Goal: Task Accomplishment & Management: Manage account settings

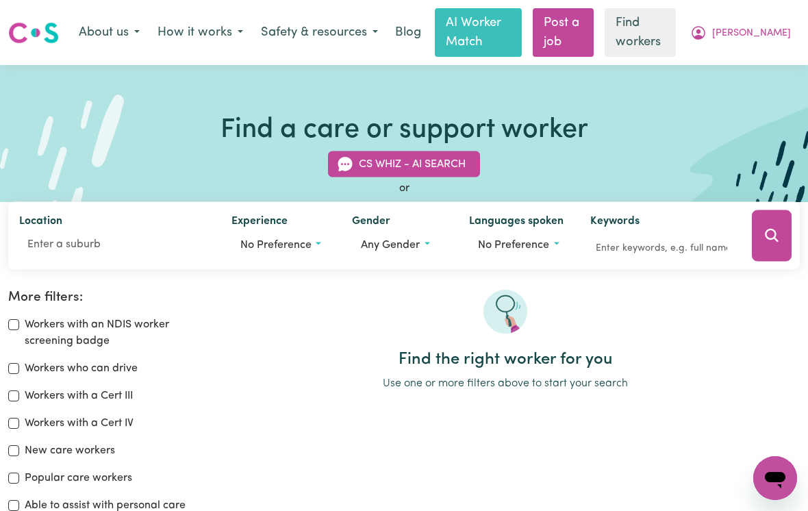
click at [758, 35] on span "[PERSON_NAME]" at bounding box center [751, 33] width 79 height 15
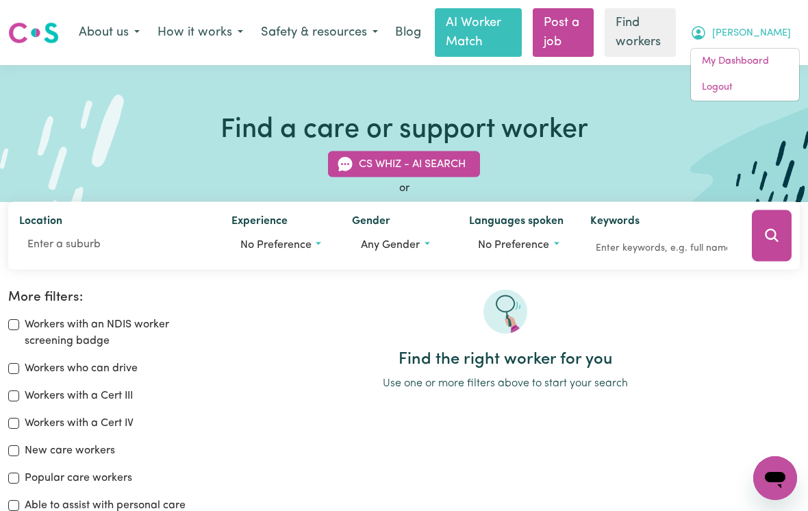
click at [717, 67] on link "My Dashboard" at bounding box center [745, 62] width 108 height 26
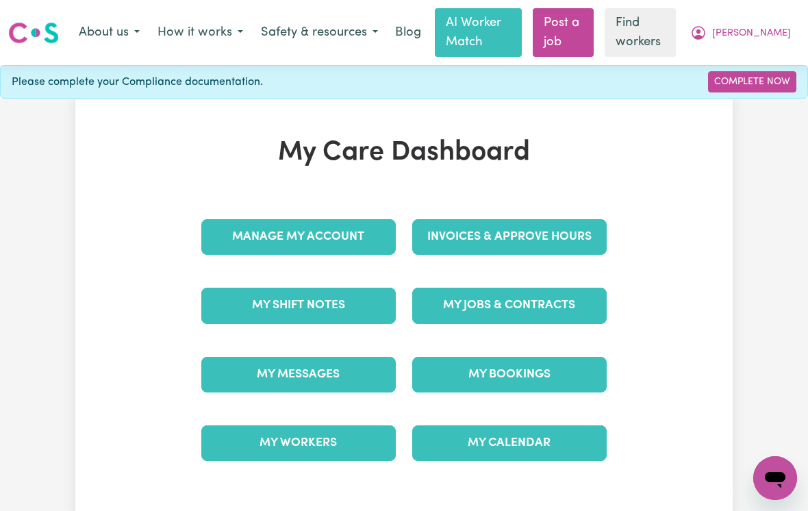
click at [201, 34] on button "How it works" at bounding box center [200, 32] width 103 height 29
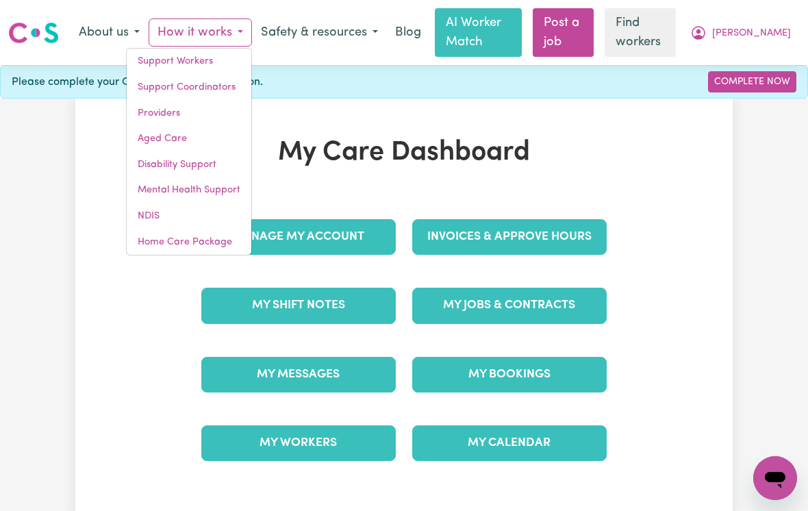
click at [153, 136] on link "Aged Care" at bounding box center [189, 139] width 125 height 26
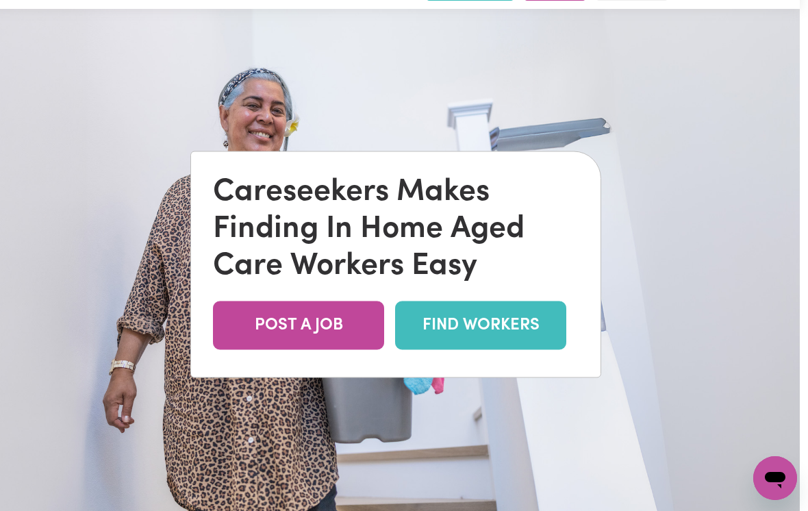
scroll to position [0, 8]
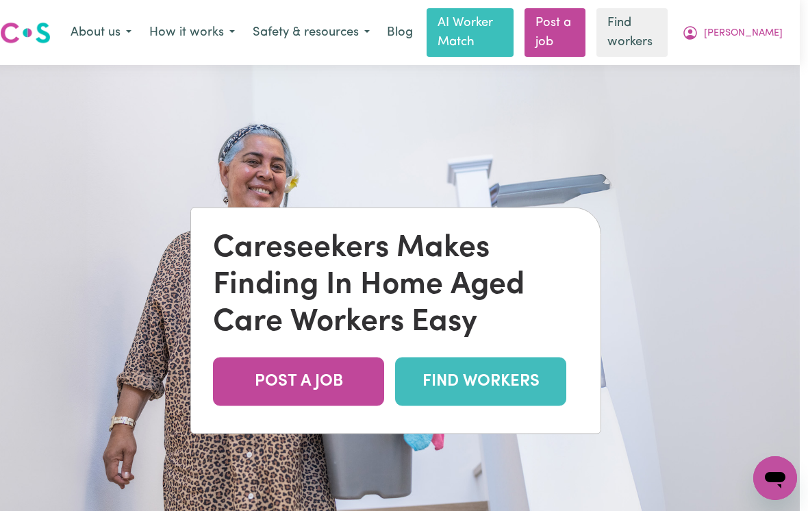
click at [751, 31] on span "[PERSON_NAME]" at bounding box center [743, 33] width 79 height 15
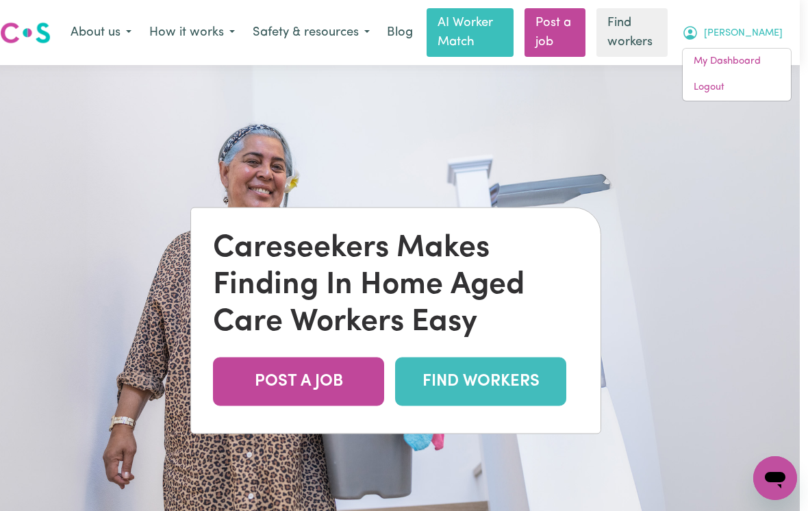
click at [711, 57] on link "My Dashboard" at bounding box center [737, 62] width 108 height 26
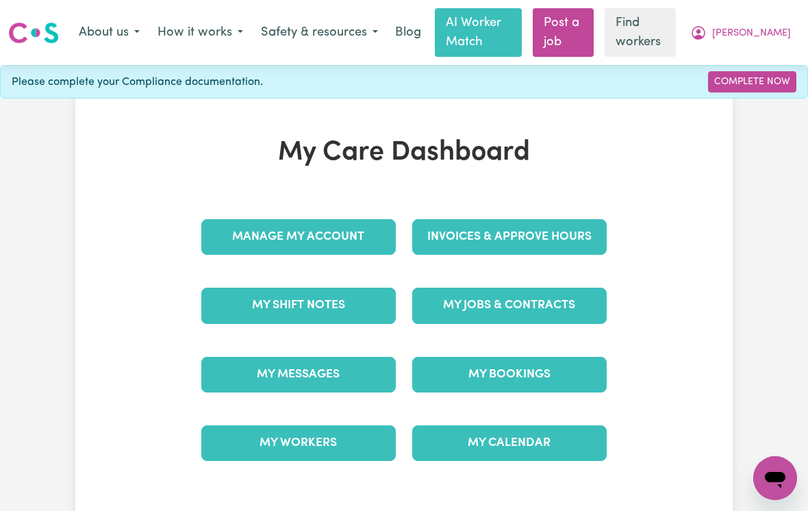
click at [238, 235] on link "Manage My Account" at bounding box center [298, 237] width 195 height 36
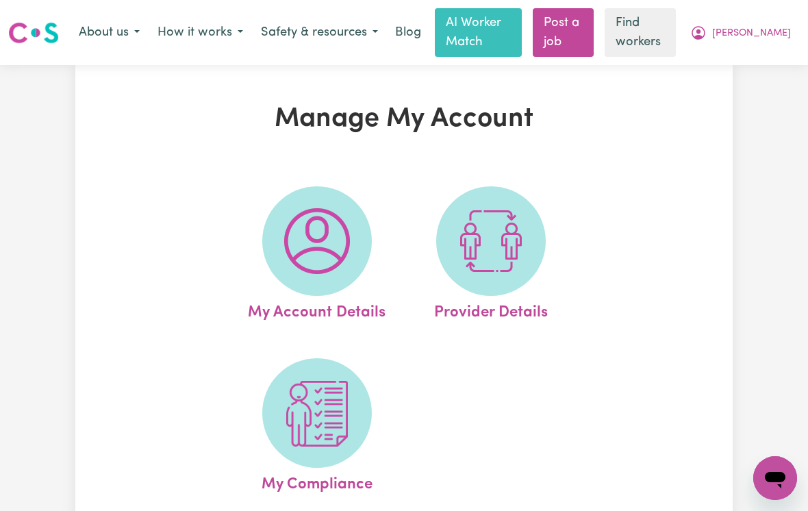
click at [707, 38] on icon "My Account" at bounding box center [698, 33] width 16 height 16
click at [712, 70] on link "My Dashboard" at bounding box center [745, 62] width 108 height 26
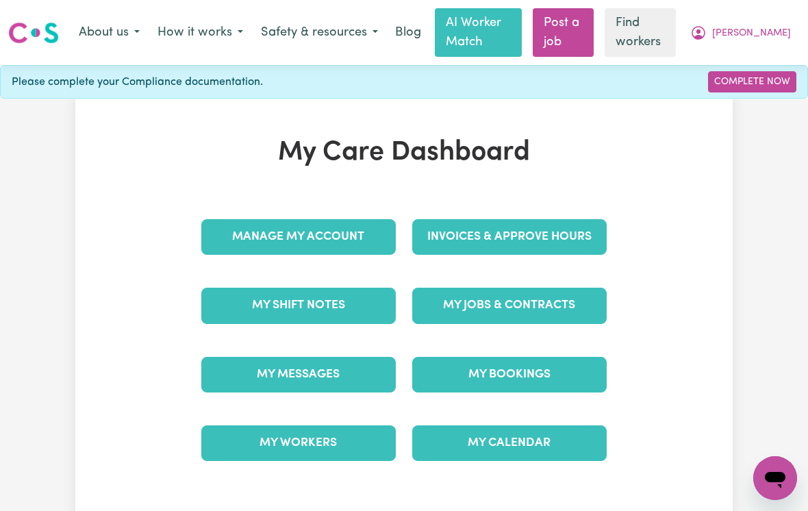
click at [250, 375] on link "My Messages" at bounding box center [298, 375] width 195 height 36
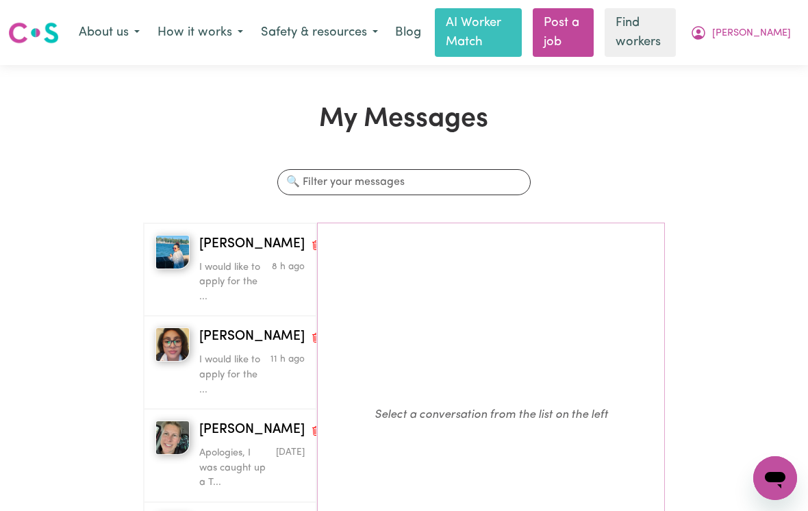
click at [226, 272] on p "I would like to apply for the ..." at bounding box center [234, 282] width 71 height 45
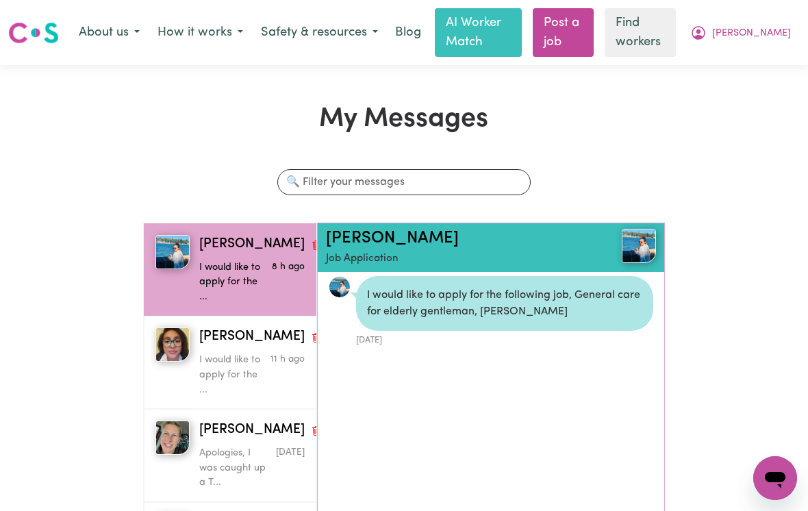
click at [707, 25] on icon "My Account" at bounding box center [698, 33] width 16 height 16
click at [714, 59] on link "My Dashboard" at bounding box center [745, 62] width 108 height 26
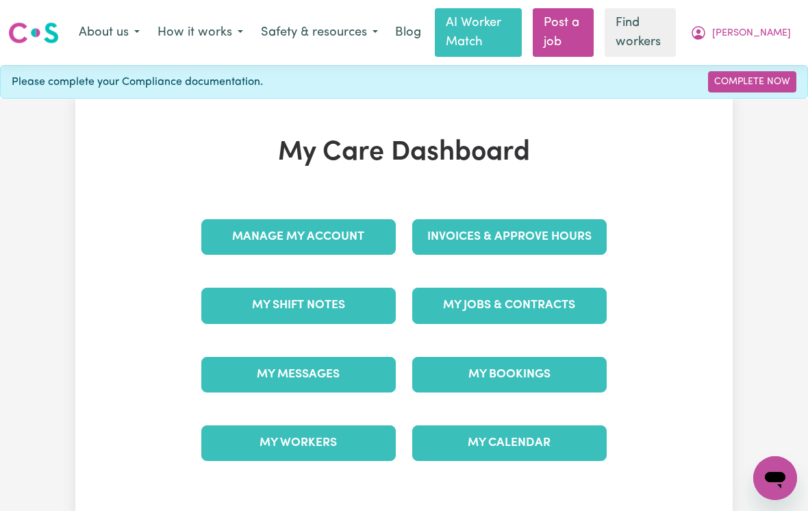
click at [455, 309] on link "My Jobs & Contracts" at bounding box center [509, 306] width 195 height 36
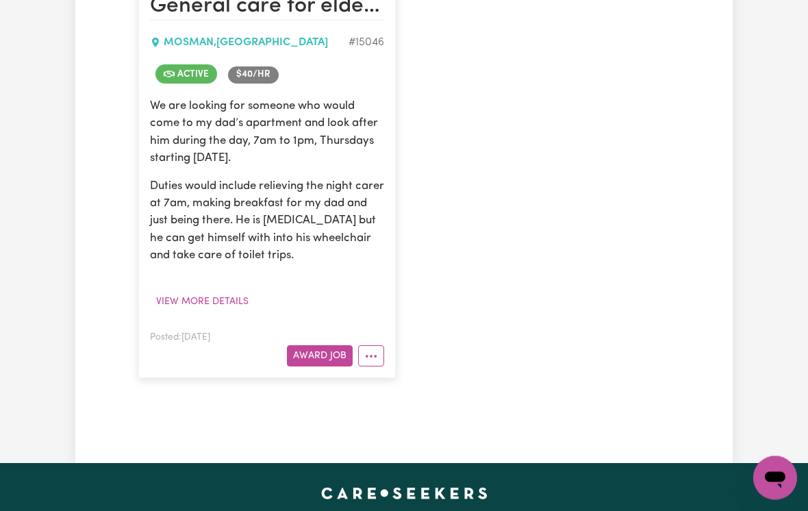
scroll to position [387, 0]
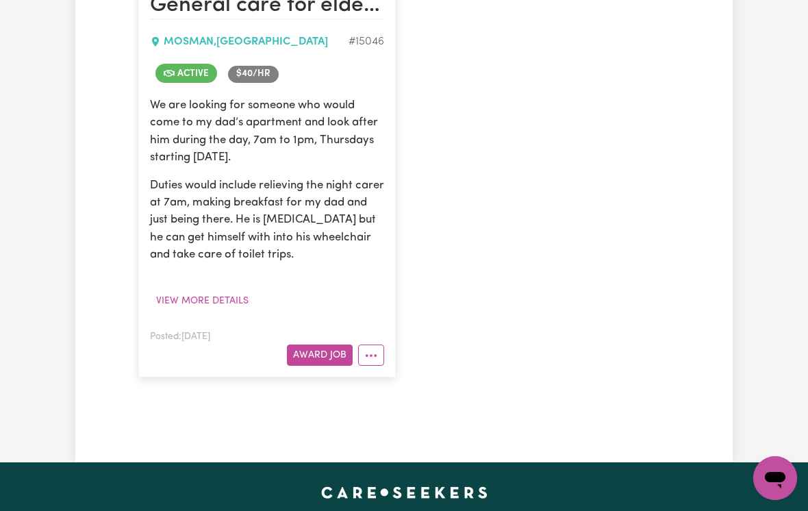
click at [373, 353] on button "More options" at bounding box center [371, 355] width 26 height 21
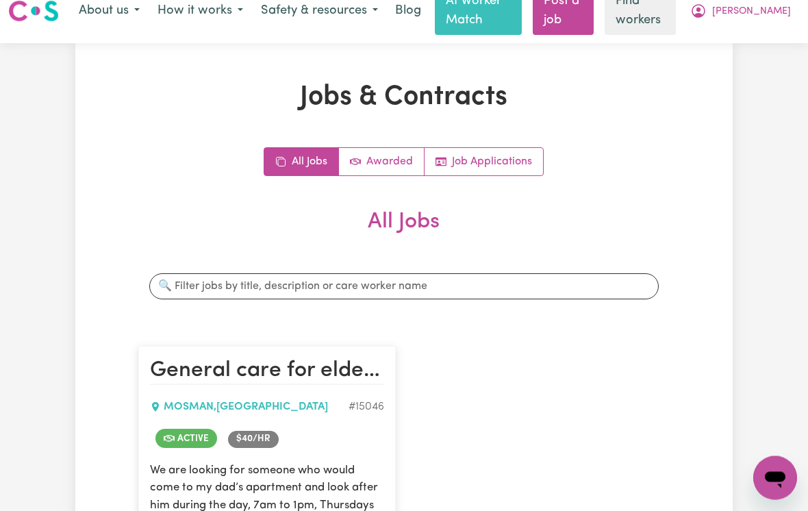
scroll to position [0, 0]
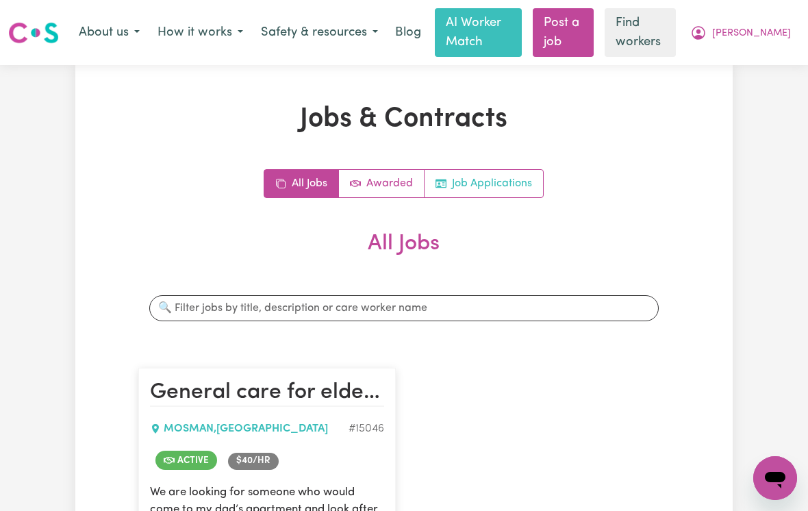
click at [477, 177] on link "Job Applications" at bounding box center [484, 183] width 119 height 27
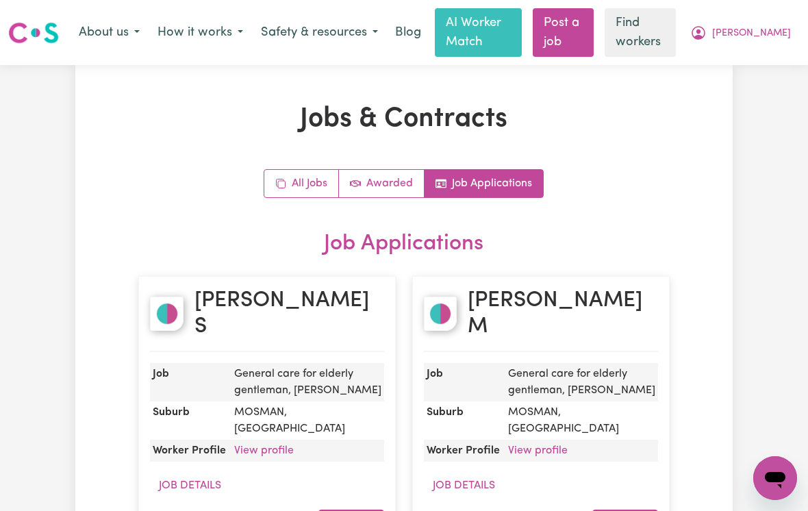
click at [756, 32] on span "[PERSON_NAME]" at bounding box center [751, 33] width 79 height 15
click at [734, 58] on link "My Dashboard" at bounding box center [745, 62] width 108 height 26
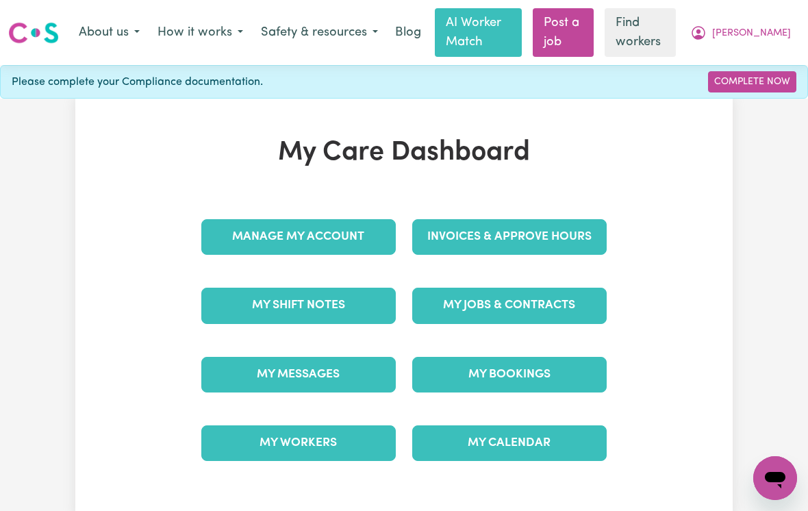
click at [453, 312] on link "My Jobs & Contracts" at bounding box center [509, 306] width 195 height 36
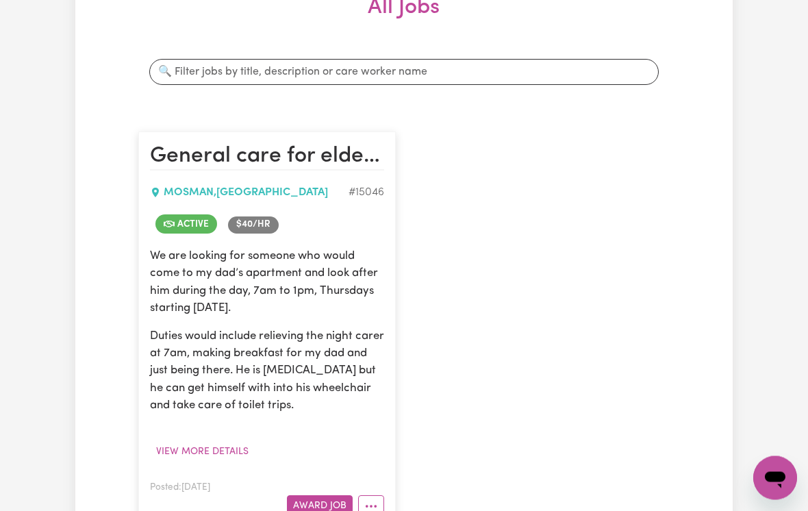
scroll to position [239, 0]
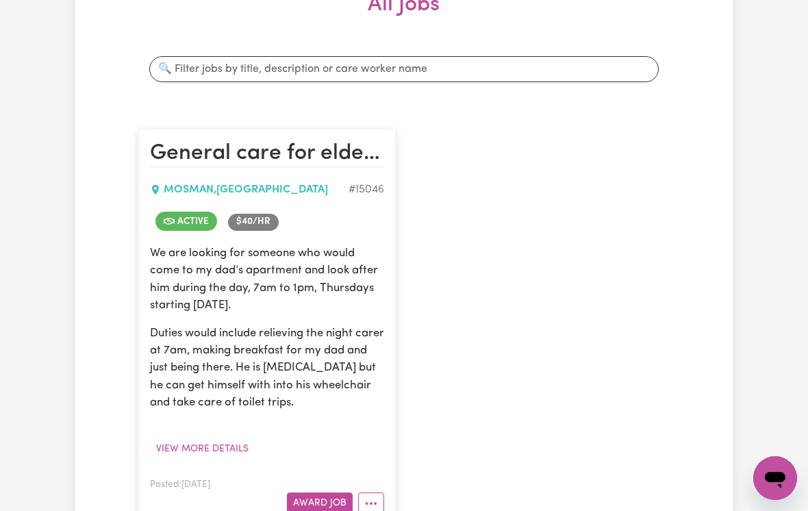
click at [210, 159] on h2 "General care for elderly gentleman, [PERSON_NAME]" at bounding box center [267, 153] width 234 height 27
click at [184, 225] on span "Active" at bounding box center [186, 221] width 62 height 19
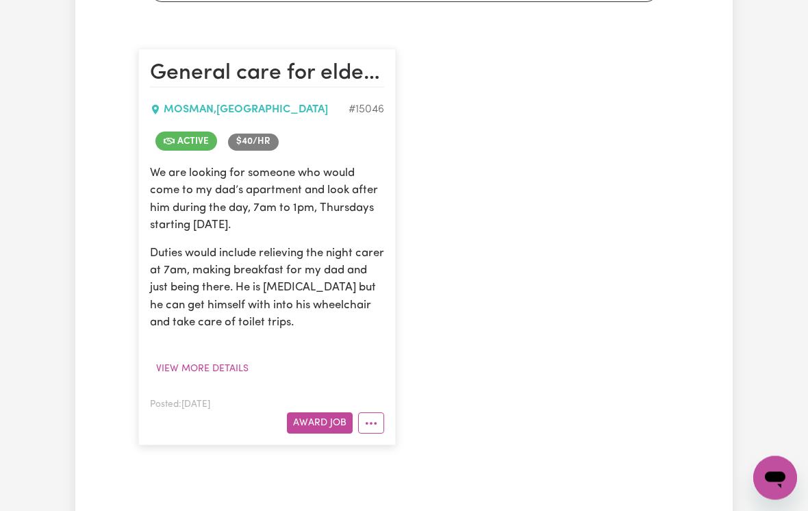
scroll to position [321, 0]
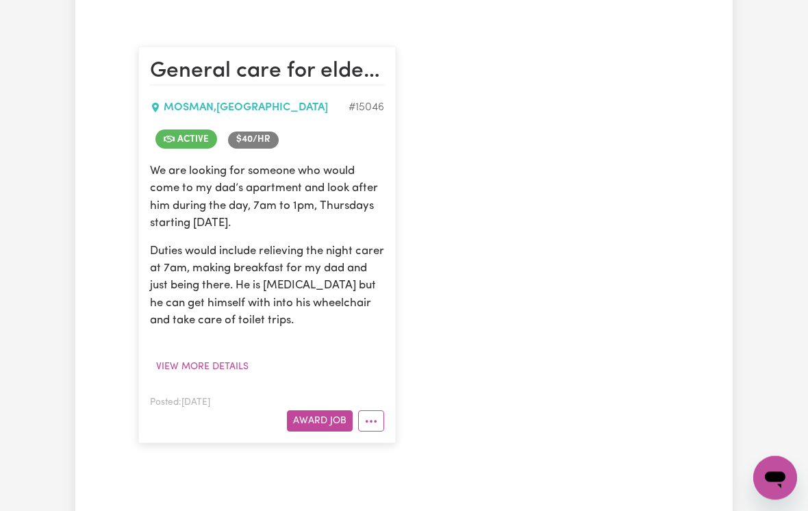
click at [197, 366] on button "View more details" at bounding box center [202, 367] width 105 height 21
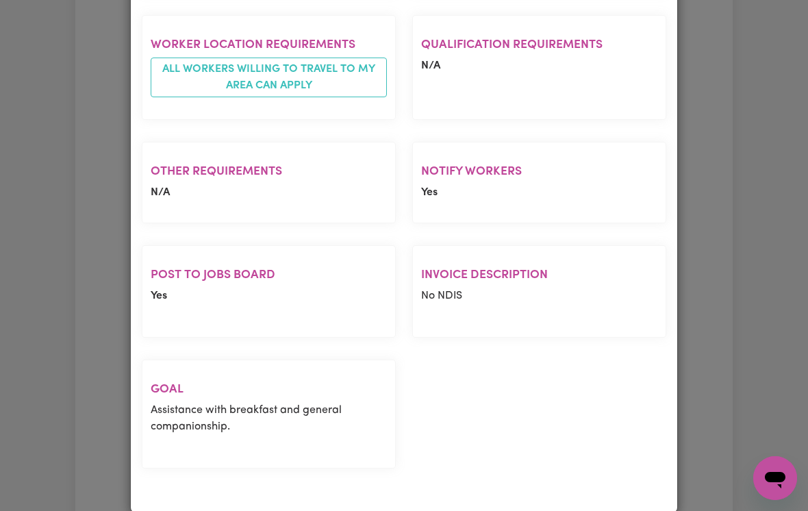
scroll to position [888, 0]
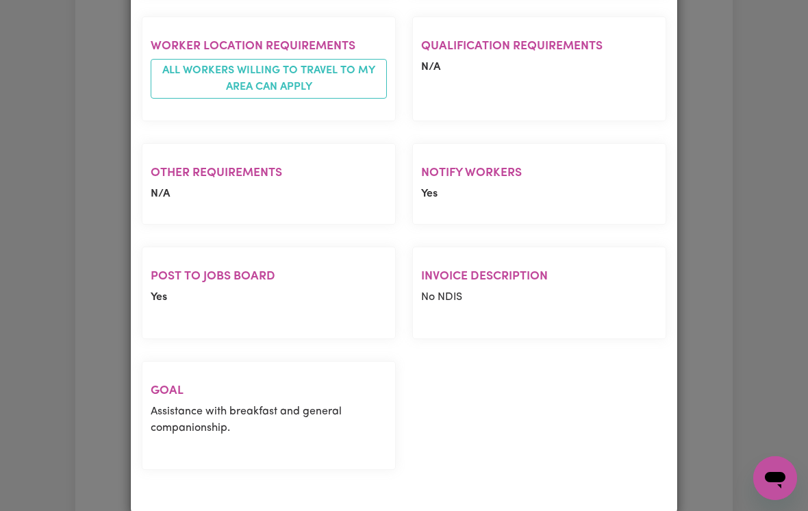
click at [34, 85] on div "Job Details General care for elderly gentleman, [PERSON_NAME] , [GEOGRAPHIC_DAT…" at bounding box center [404, 255] width 808 height 511
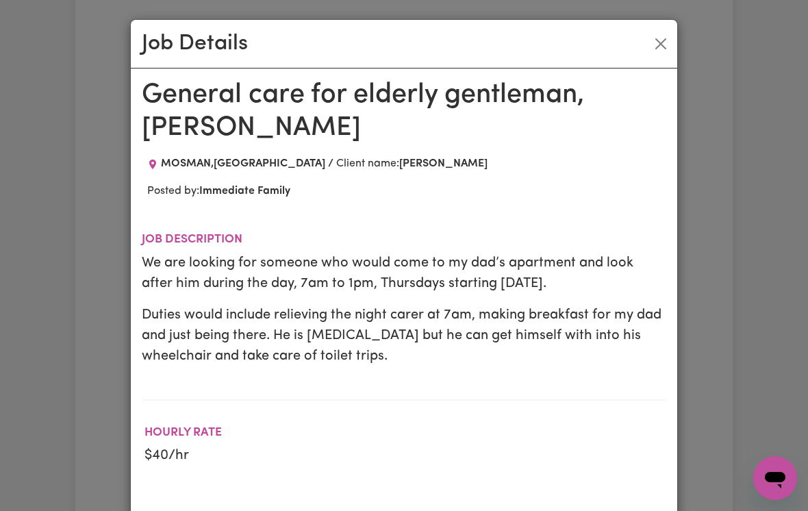
scroll to position [0, 0]
click at [653, 43] on button "Close" at bounding box center [661, 44] width 22 height 22
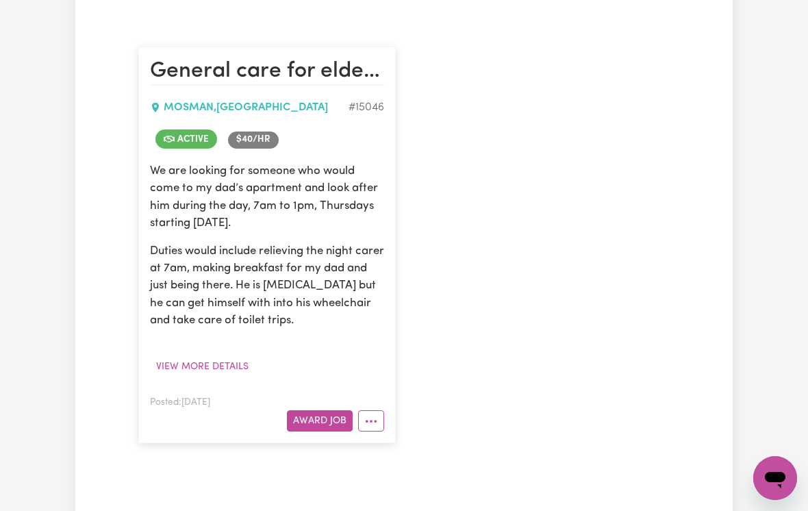
click at [373, 426] on button "More options" at bounding box center [371, 420] width 26 height 21
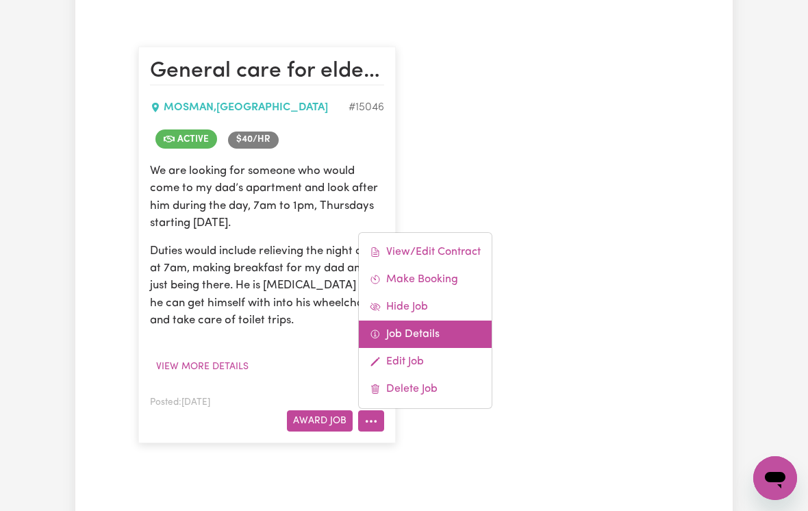
click at [414, 338] on link "Job Details" at bounding box center [425, 334] width 133 height 27
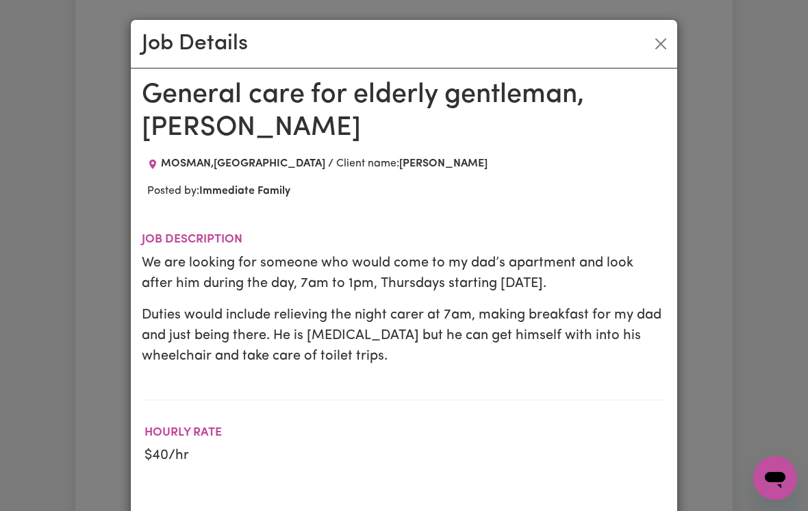
click at [667, 46] on button "Close" at bounding box center [661, 44] width 22 height 22
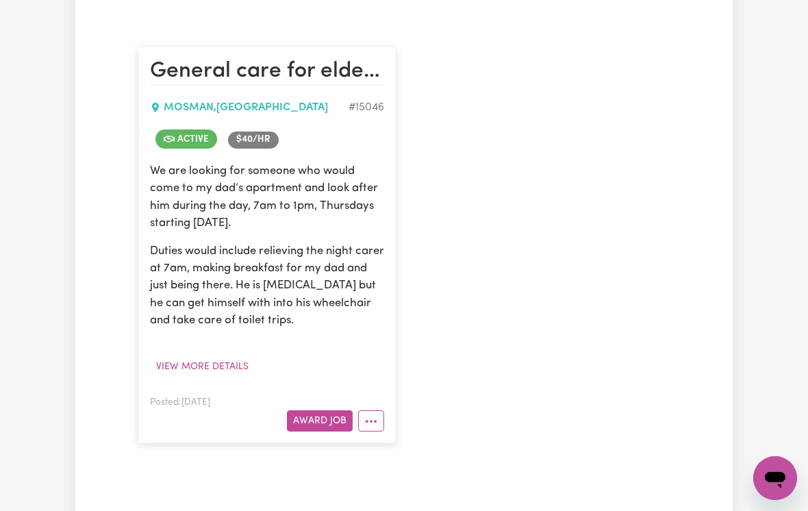
click at [375, 417] on button "More options" at bounding box center [371, 420] width 26 height 21
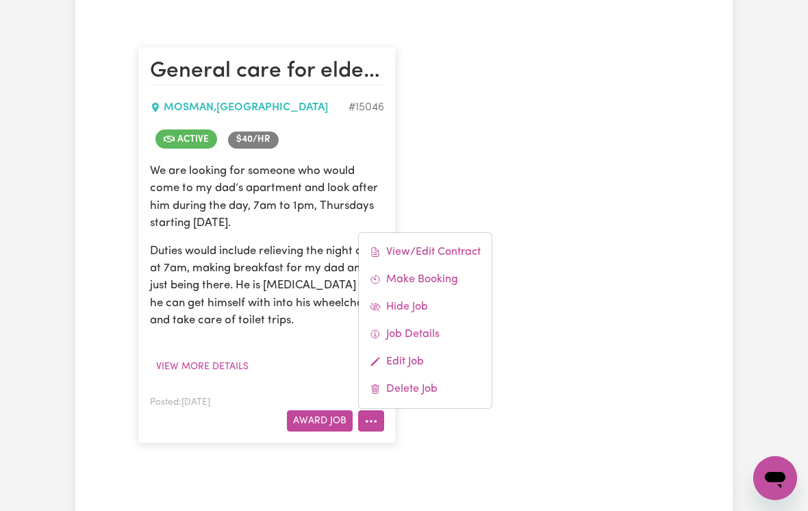
click at [399, 249] on link "View/Edit Contract" at bounding box center [425, 251] width 133 height 27
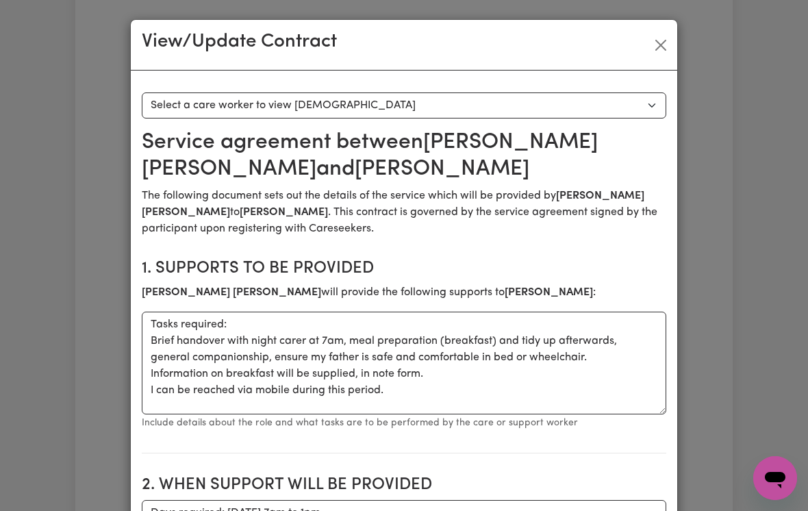
click at [657, 47] on button "Close" at bounding box center [661, 45] width 22 height 22
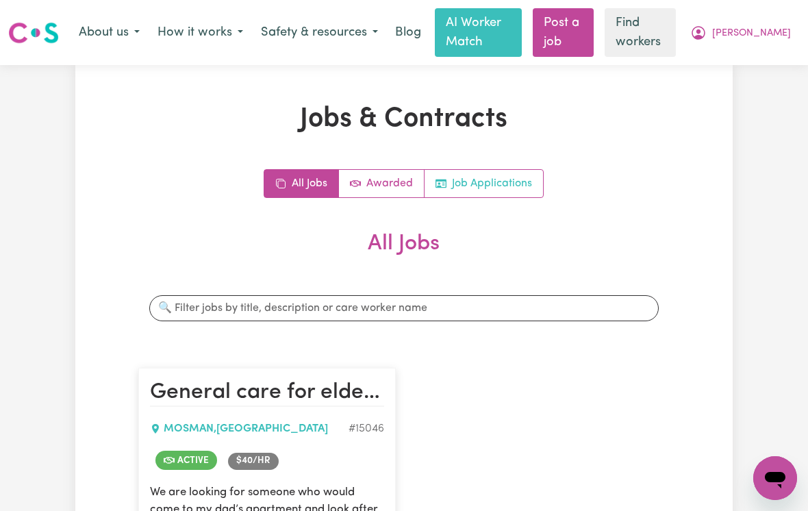
click at [494, 184] on link "Job Applications" at bounding box center [484, 183] width 119 height 27
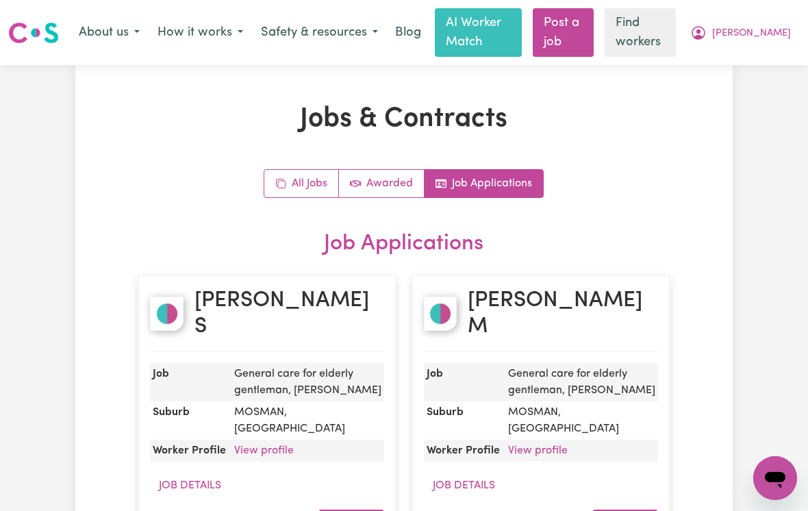
click at [756, 29] on span "[PERSON_NAME]" at bounding box center [751, 33] width 79 height 15
click at [727, 66] on link "My Dashboard" at bounding box center [745, 62] width 108 height 26
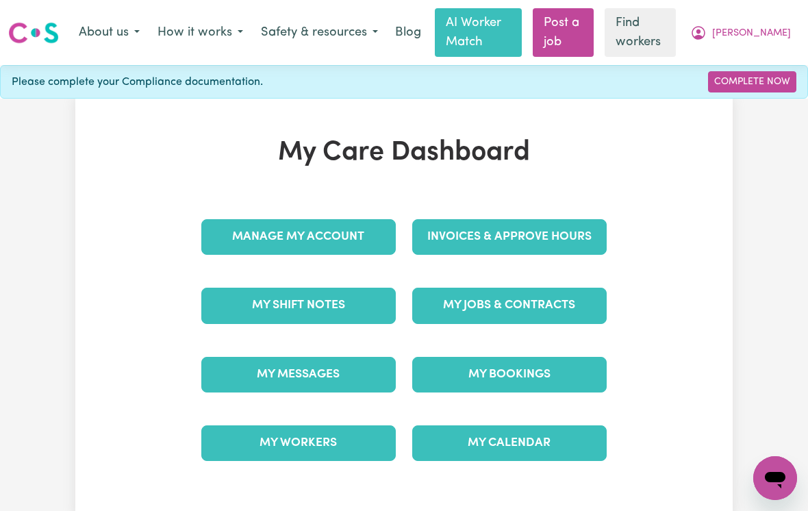
click at [456, 311] on link "My Jobs & Contracts" at bounding box center [509, 306] width 195 height 36
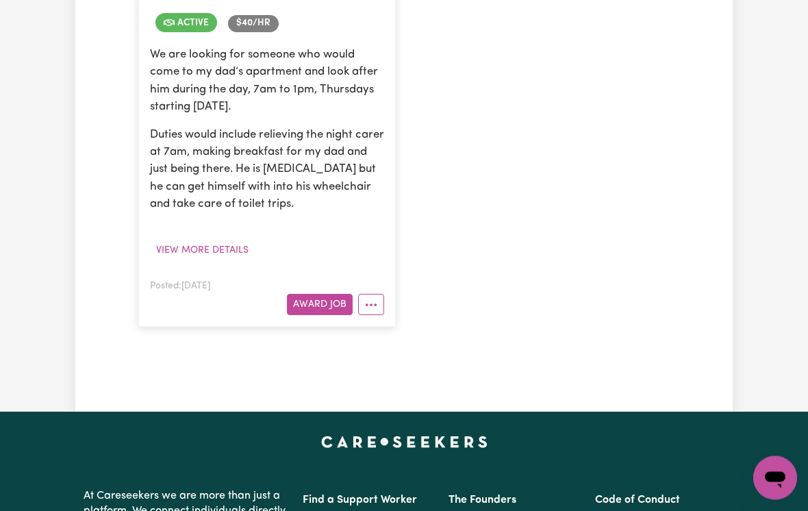
scroll to position [445, 0]
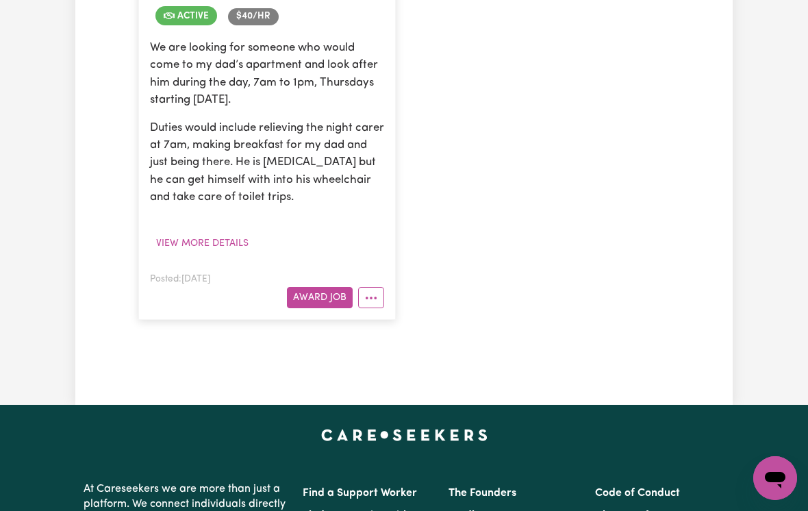
click at [370, 298] on icon "More options" at bounding box center [371, 298] width 14 height 14
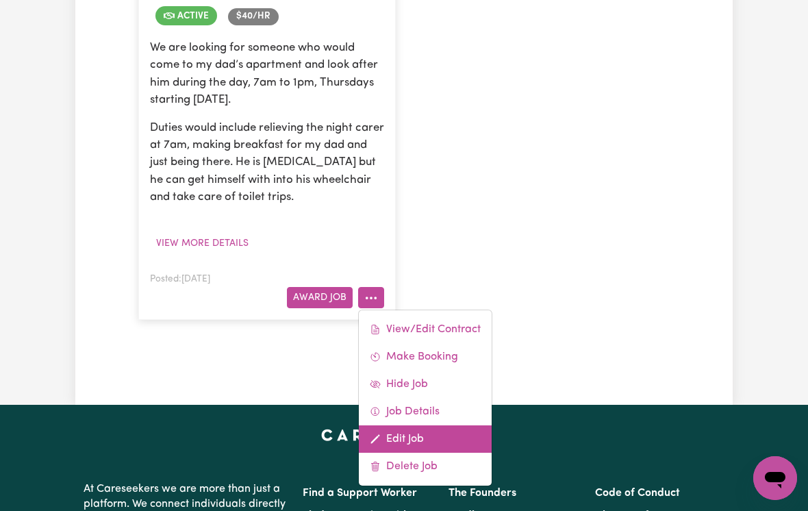
click at [404, 446] on link "Edit Job" at bounding box center [425, 438] width 133 height 27
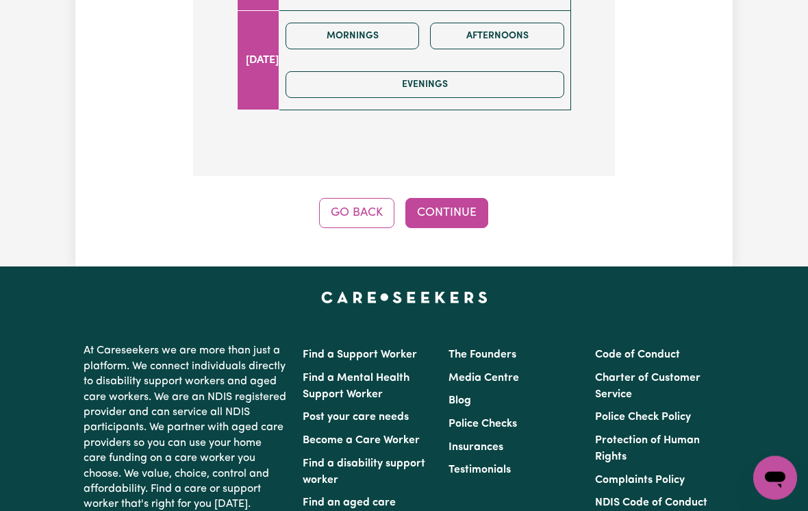
click at [446, 199] on button "Continue" at bounding box center [447, 214] width 83 height 30
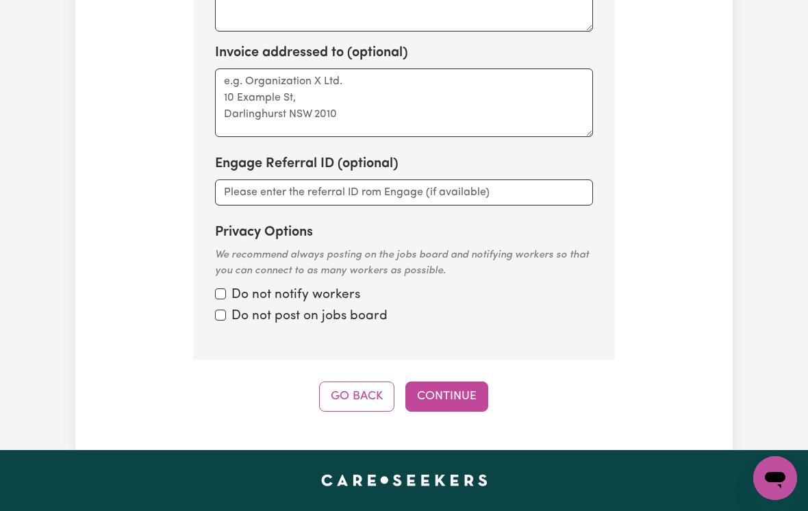
scroll to position [218, 0]
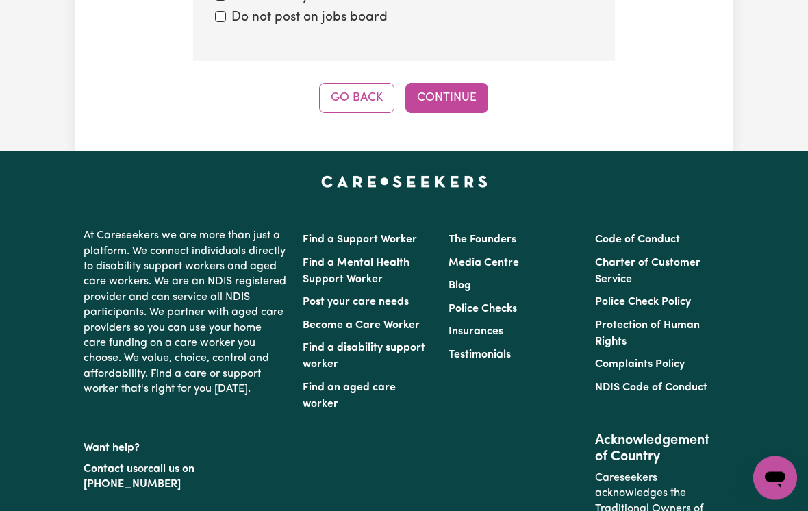
click at [456, 84] on button "Continue" at bounding box center [447, 99] width 83 height 30
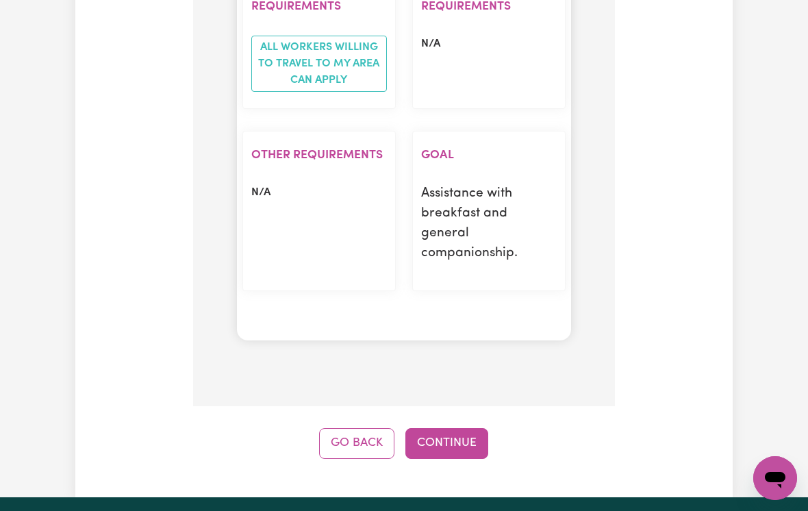
click at [466, 428] on button "Continue" at bounding box center [447, 443] width 83 height 30
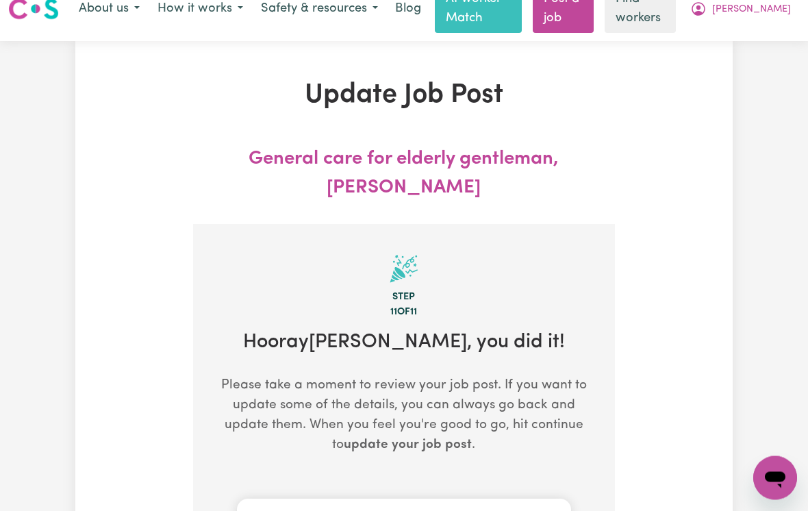
scroll to position [0, 0]
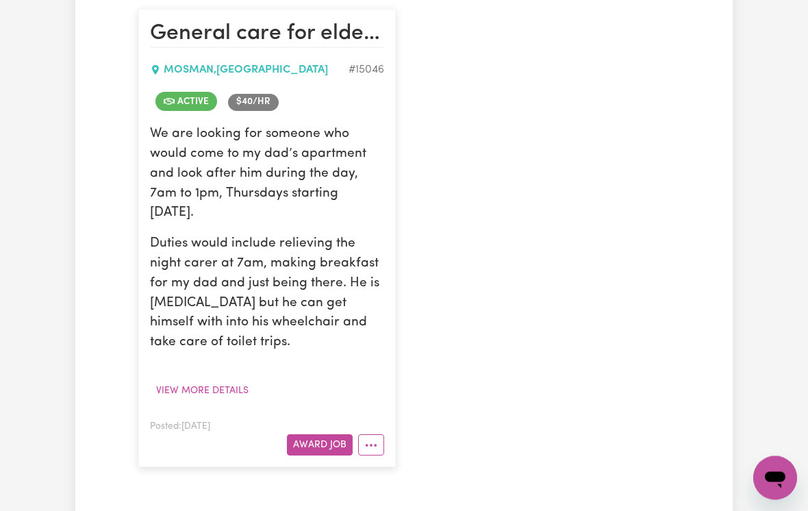
scroll to position [360, 0]
click at [372, 438] on icon "More options" at bounding box center [371, 445] width 14 height 14
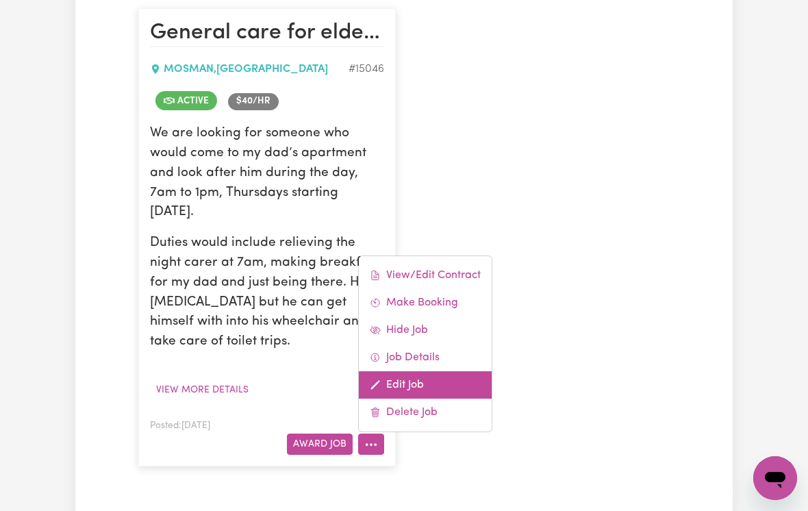
click at [402, 378] on link "Edit Job" at bounding box center [425, 384] width 133 height 27
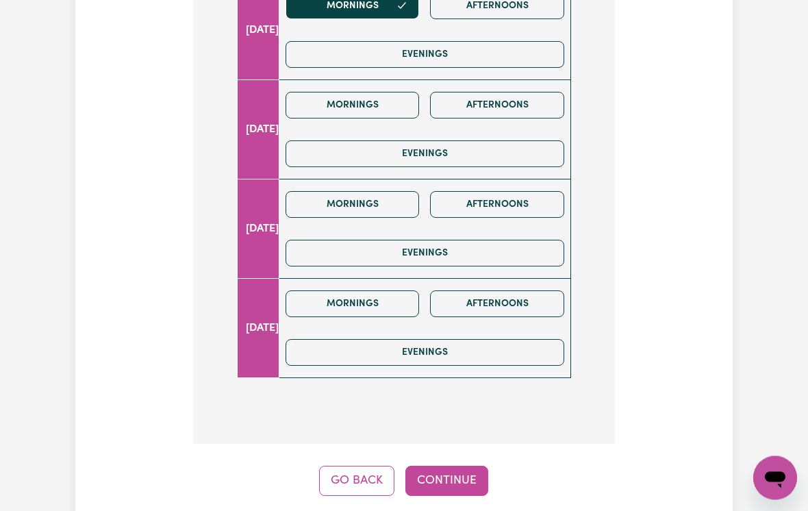
click at [360, 466] on button "Go Back" at bounding box center [356, 481] width 75 height 30
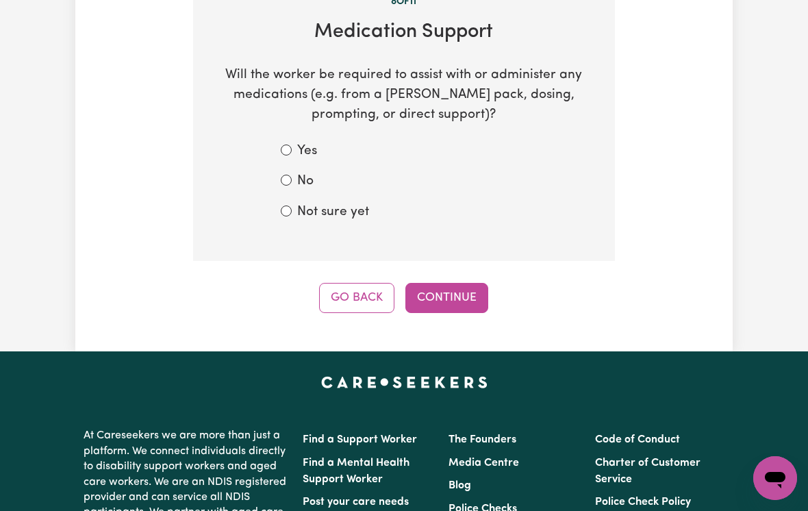
scroll to position [218, 0]
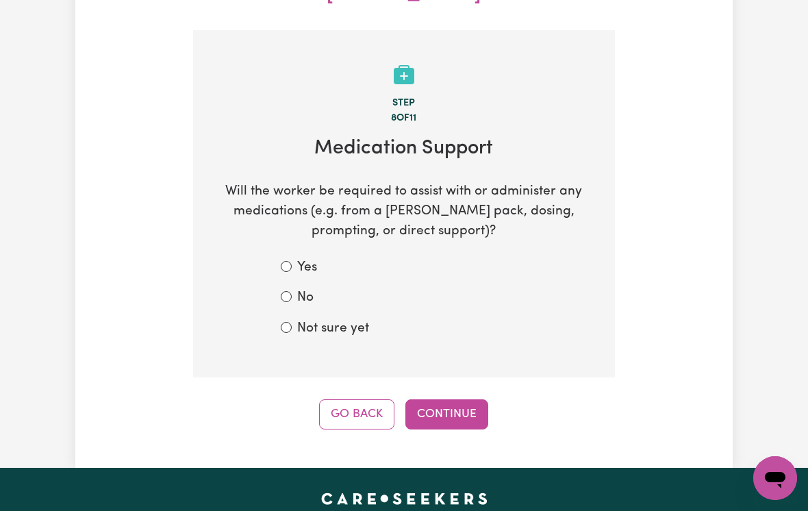
click at [369, 399] on button "Go Back" at bounding box center [356, 414] width 75 height 30
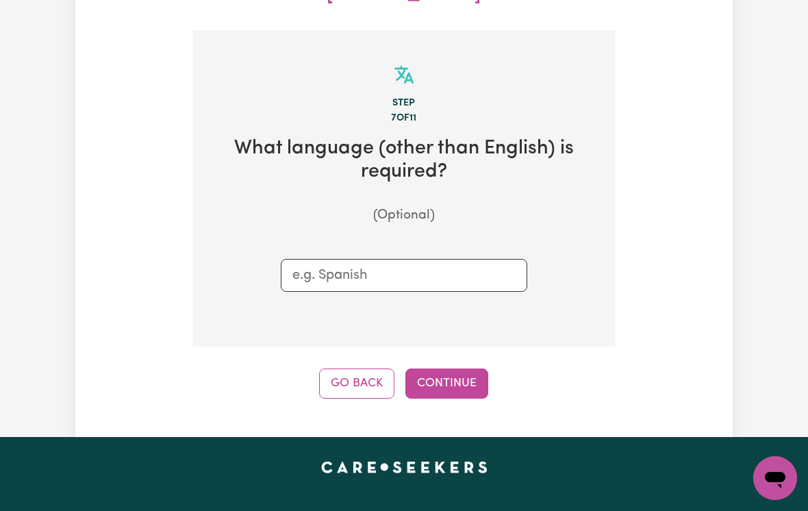
click at [340, 369] on button "Go Back" at bounding box center [356, 384] width 75 height 30
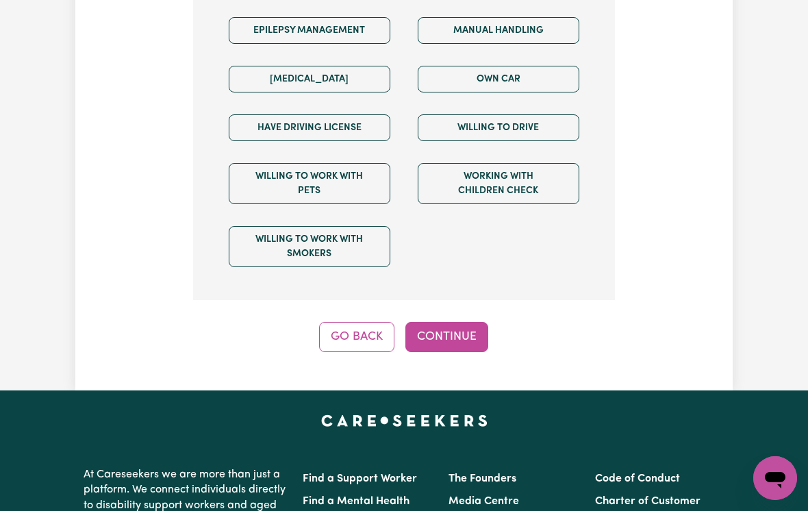
click at [351, 322] on button "Go Back" at bounding box center [356, 337] width 75 height 30
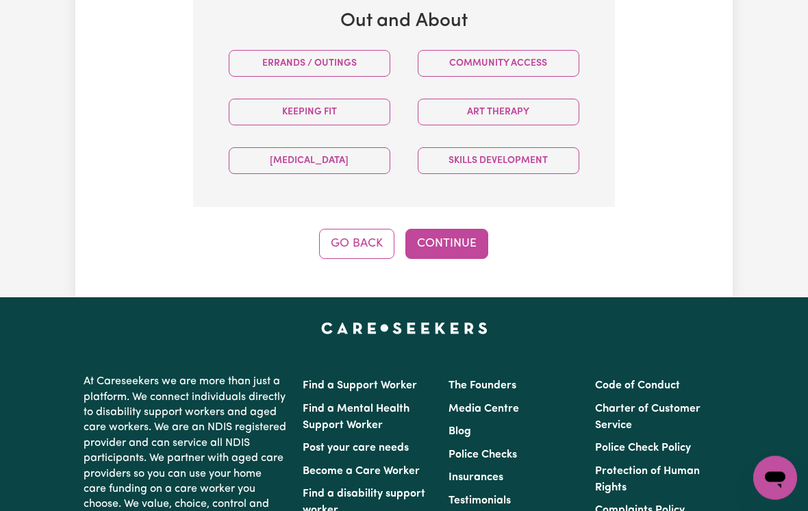
click at [360, 229] on button "Go Back" at bounding box center [356, 244] width 75 height 30
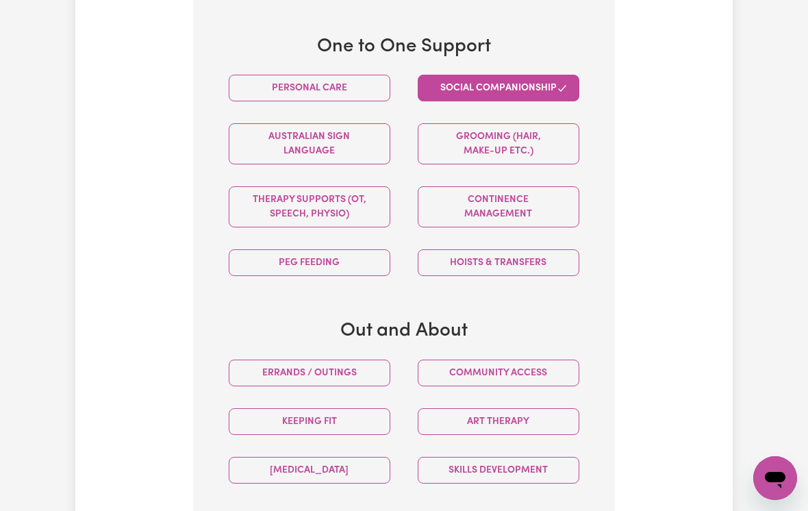
select select "PRIVATELY"
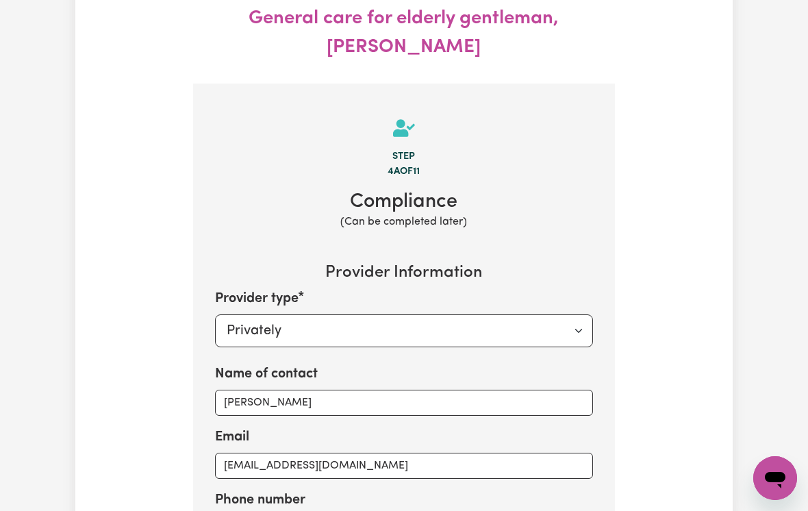
scroll to position [0, 0]
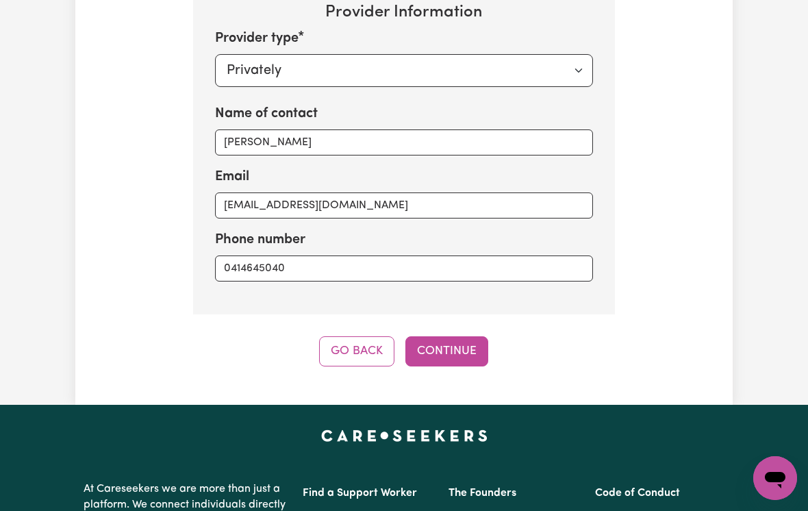
click at [342, 336] on button "Go Back" at bounding box center [356, 351] width 75 height 30
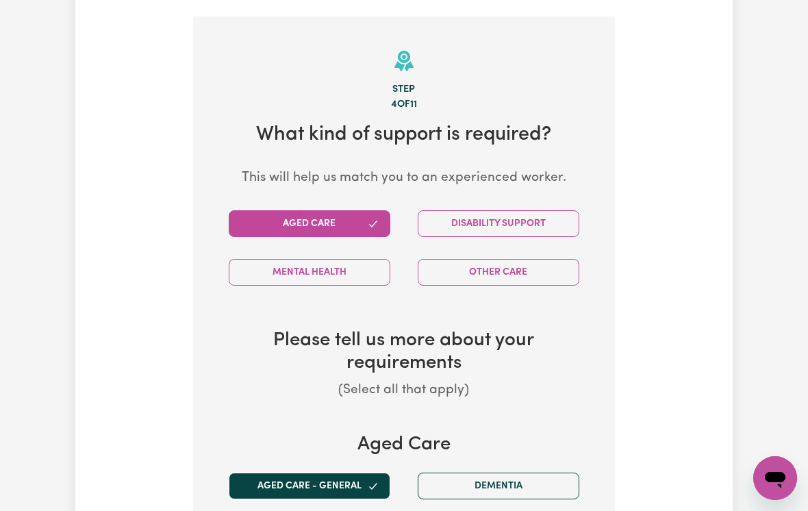
scroll to position [218, 0]
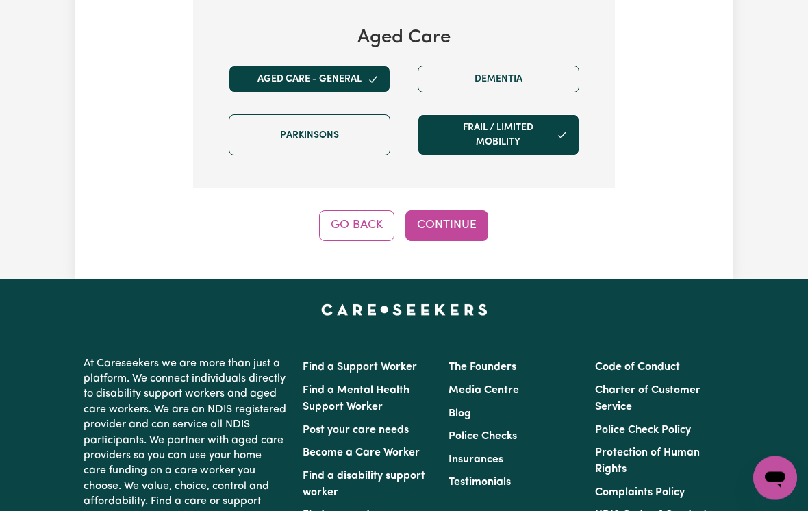
click at [364, 211] on button "Go Back" at bounding box center [356, 226] width 75 height 30
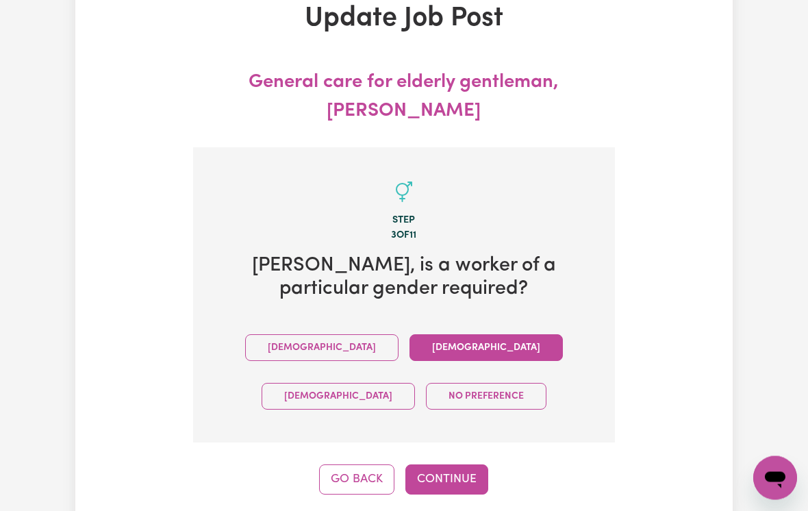
click at [349, 465] on button "Go Back" at bounding box center [356, 480] width 75 height 30
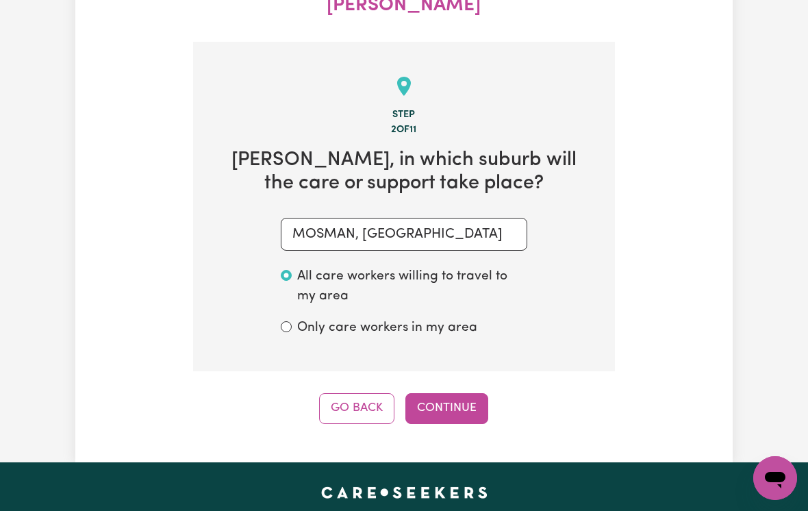
scroll to position [218, 0]
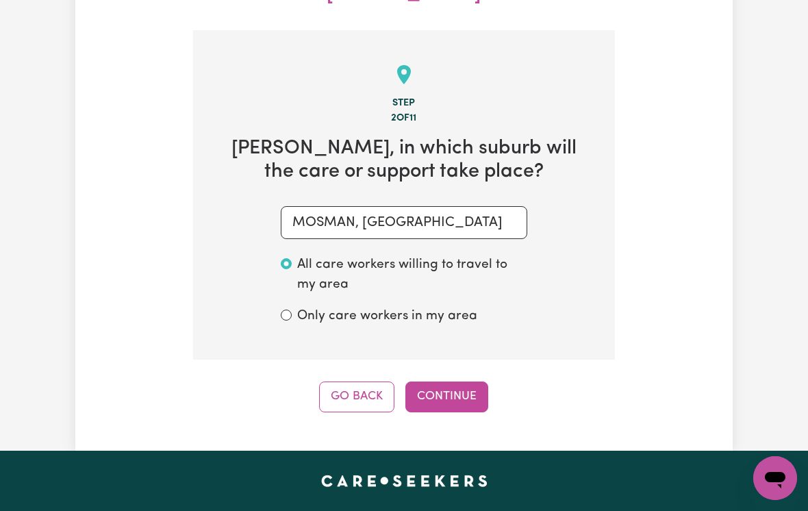
click at [341, 382] on button "Go Back" at bounding box center [356, 397] width 75 height 30
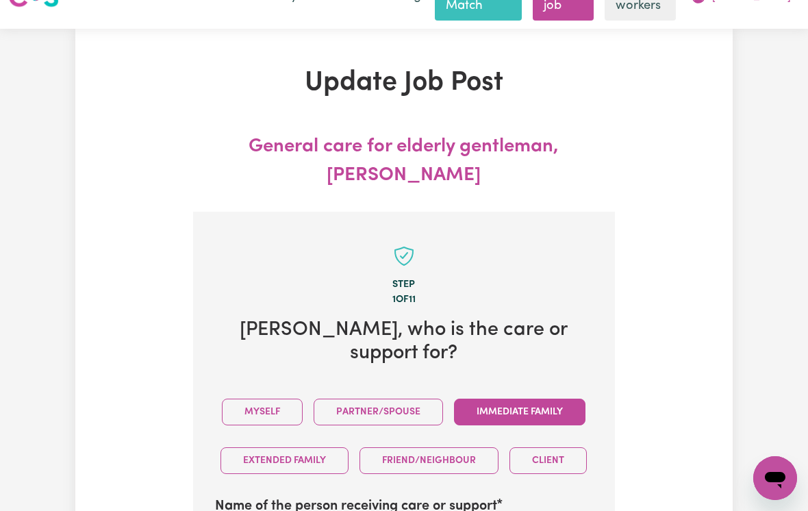
scroll to position [0, 0]
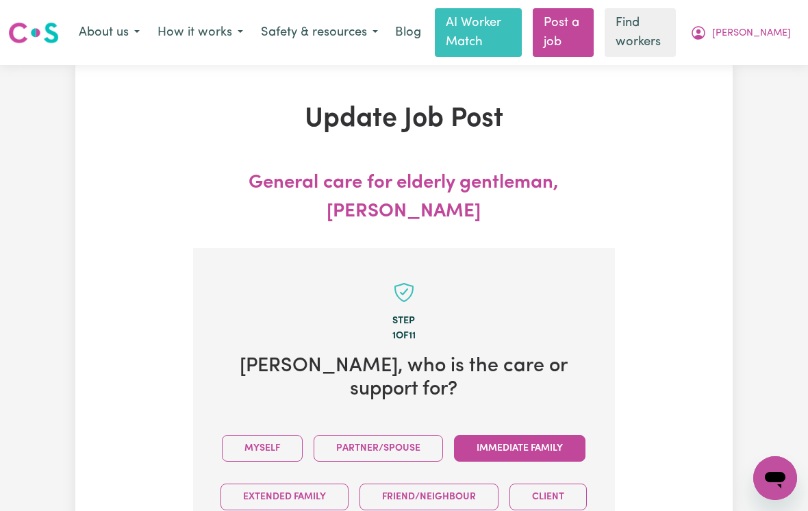
click at [764, 38] on span "[PERSON_NAME]" at bounding box center [751, 33] width 79 height 15
click at [730, 59] on link "My Dashboard" at bounding box center [745, 62] width 108 height 26
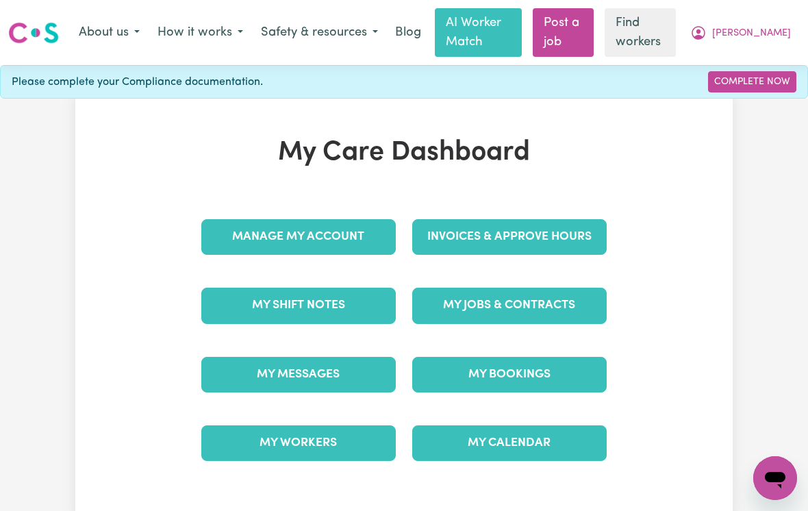
click at [253, 240] on link "Manage My Account" at bounding box center [298, 237] width 195 height 36
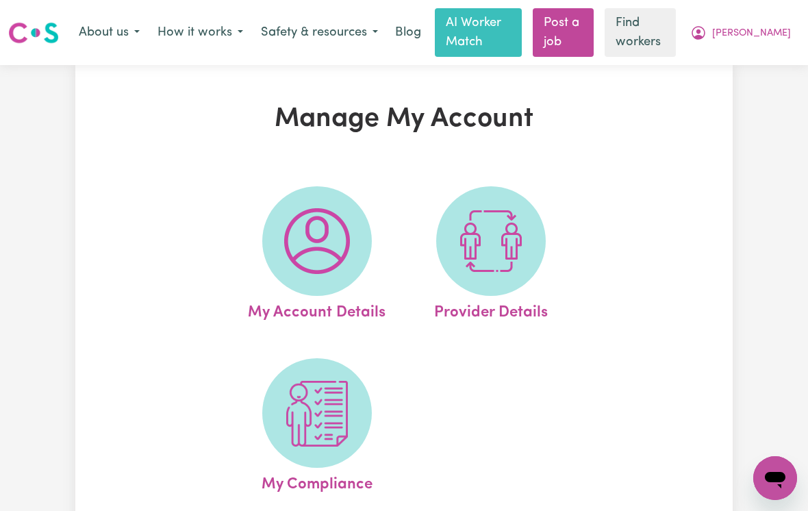
click at [773, 27] on span "[PERSON_NAME]" at bounding box center [751, 33] width 79 height 15
click at [745, 60] on link "My Dashboard" at bounding box center [745, 62] width 108 height 26
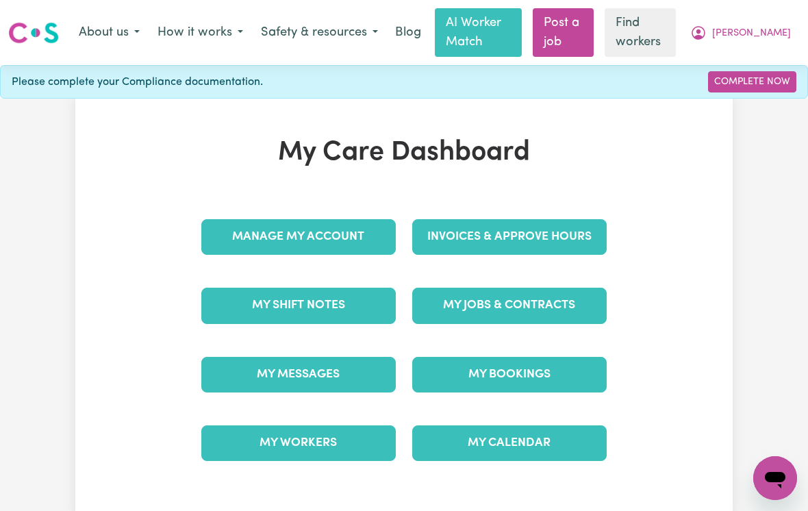
click at [242, 362] on link "My Messages" at bounding box center [298, 375] width 195 height 36
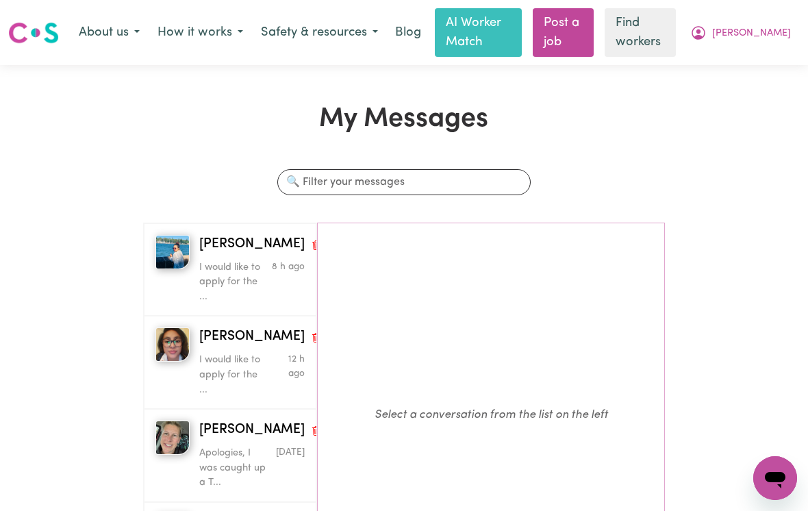
click at [781, 27] on span "[PERSON_NAME]" at bounding box center [751, 33] width 79 height 15
click at [729, 61] on link "My Dashboard" at bounding box center [745, 62] width 108 height 26
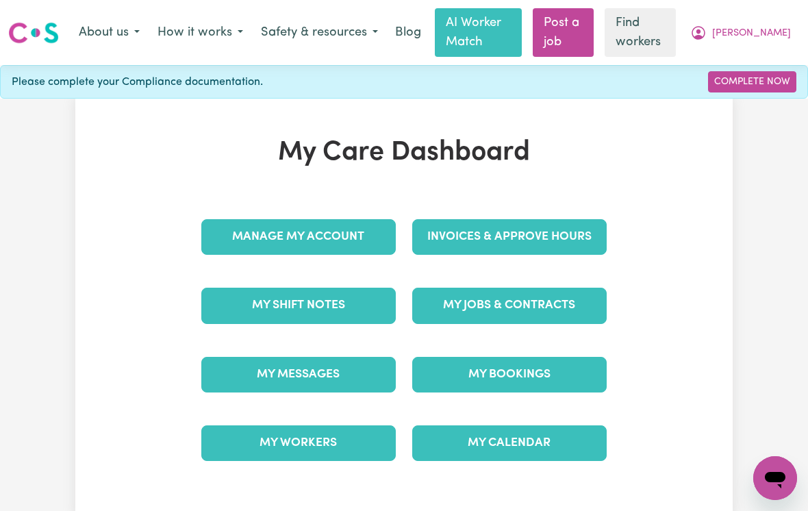
click at [767, 481] on icon "Open messaging window" at bounding box center [775, 480] width 21 height 16
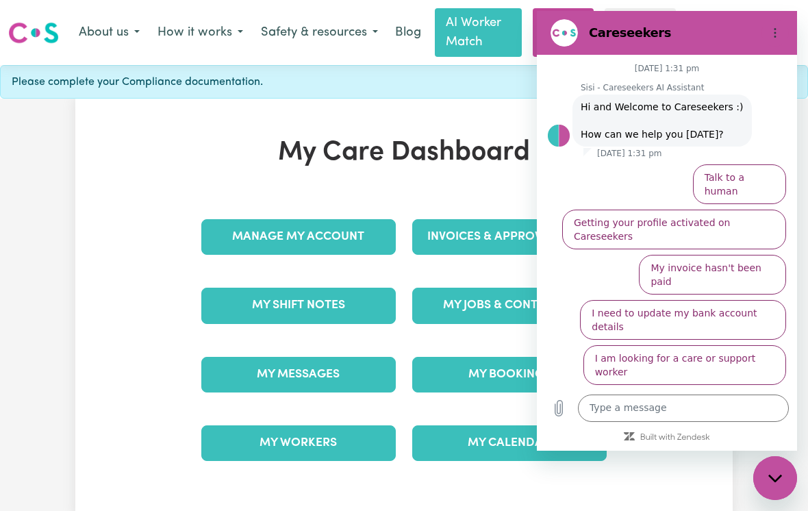
click at [610, 422] on textarea at bounding box center [683, 408] width 211 height 27
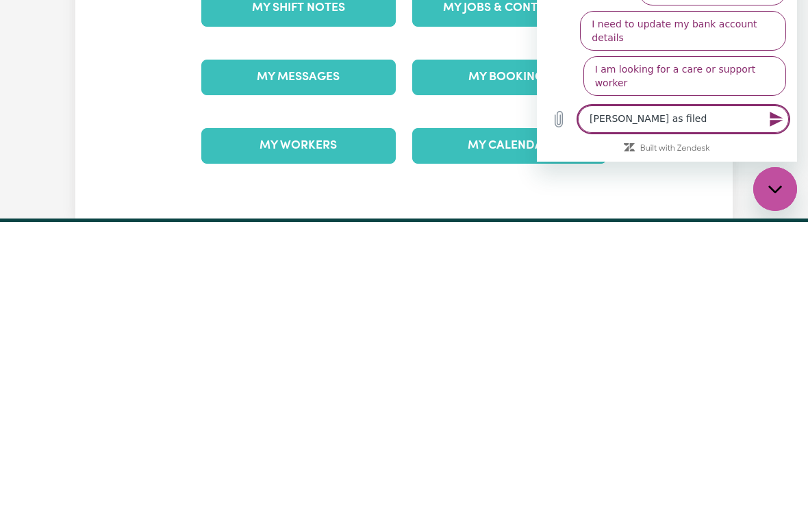
type textarea "[PERSON_NAME] as filed"
click at [773, 199] on div "Close messaging window" at bounding box center [775, 189] width 41 height 41
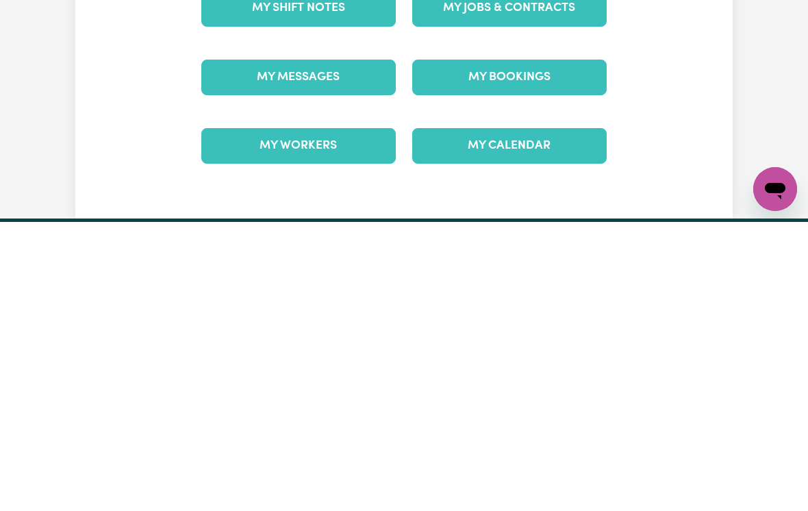
scroll to position [297, 0]
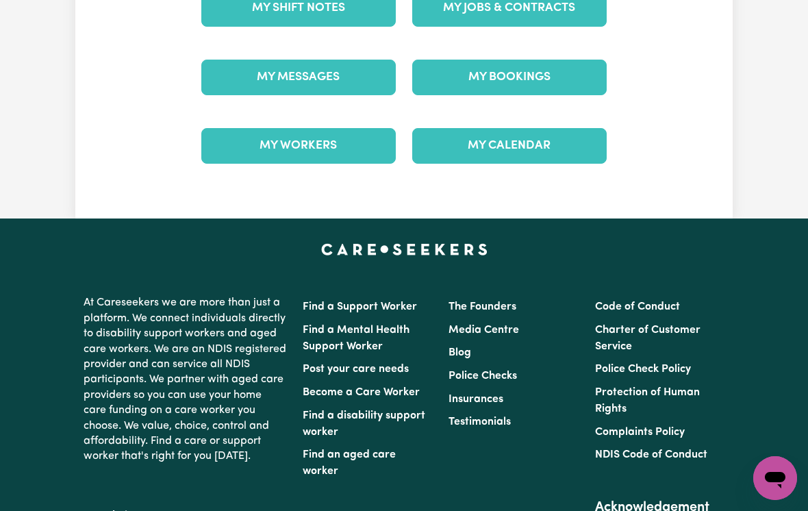
click at [778, 488] on icon "Open messaging window" at bounding box center [775, 478] width 25 height 25
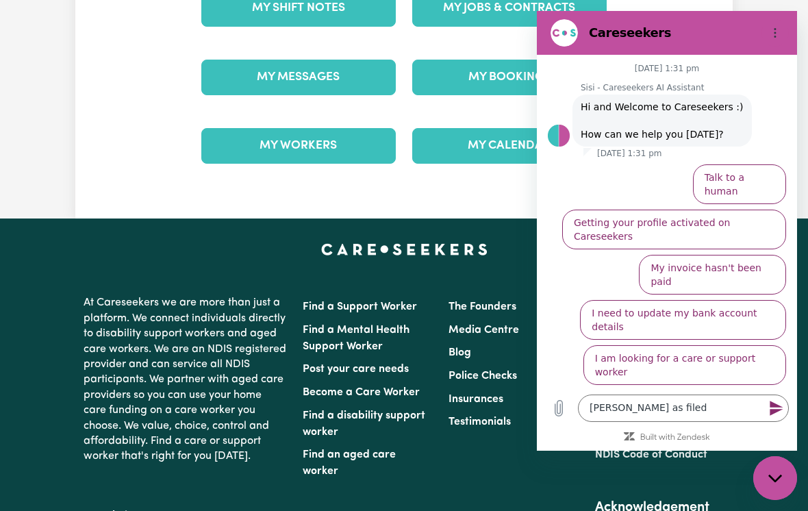
click at [769, 416] on icon "Send message" at bounding box center [777, 408] width 16 height 16
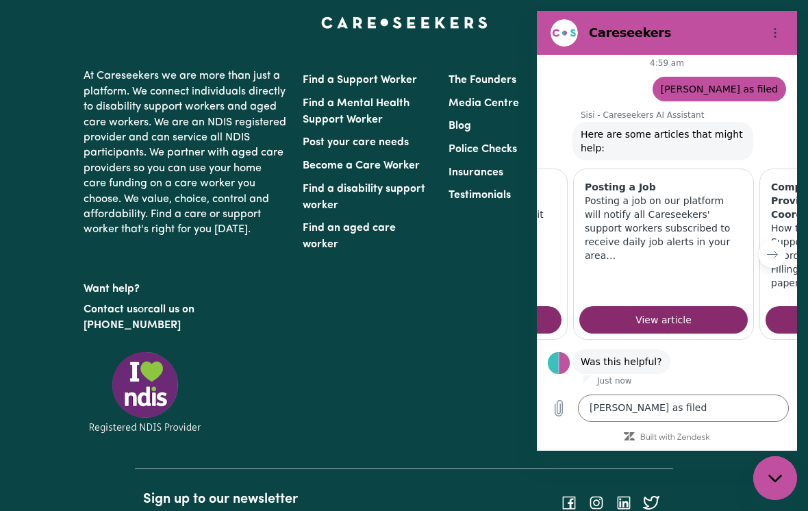
scroll to position [0, 186]
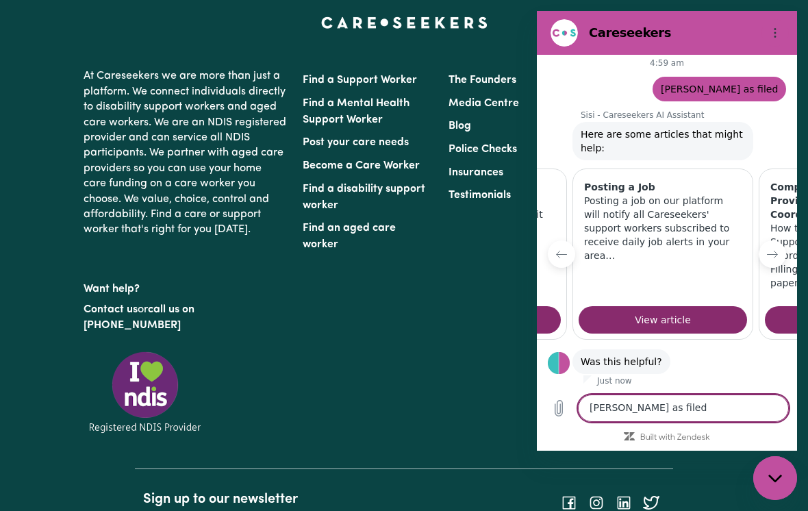
click at [648, 312] on span "View article" at bounding box center [663, 320] width 56 height 16
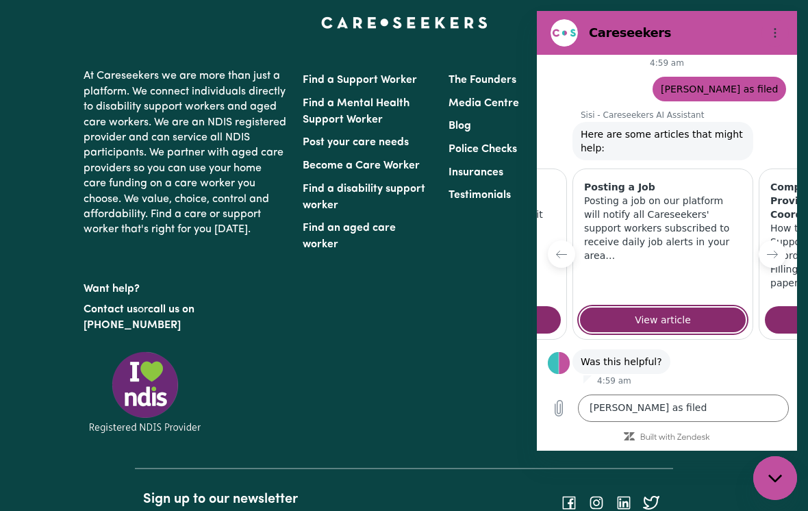
click at [769, 249] on icon "Next item" at bounding box center [772, 254] width 11 height 11
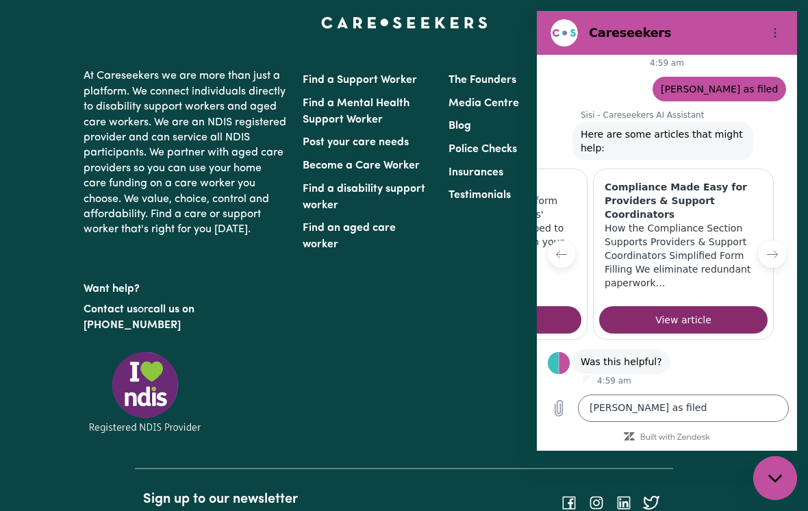
scroll to position [0, 367]
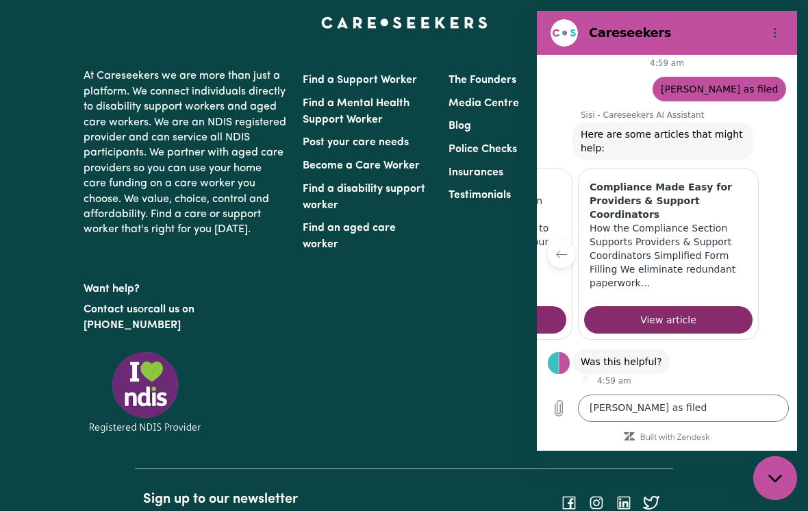
click at [656, 312] on span "View article" at bounding box center [668, 320] width 56 height 16
click at [558, 253] on button "Previous item" at bounding box center [561, 253] width 27 height 27
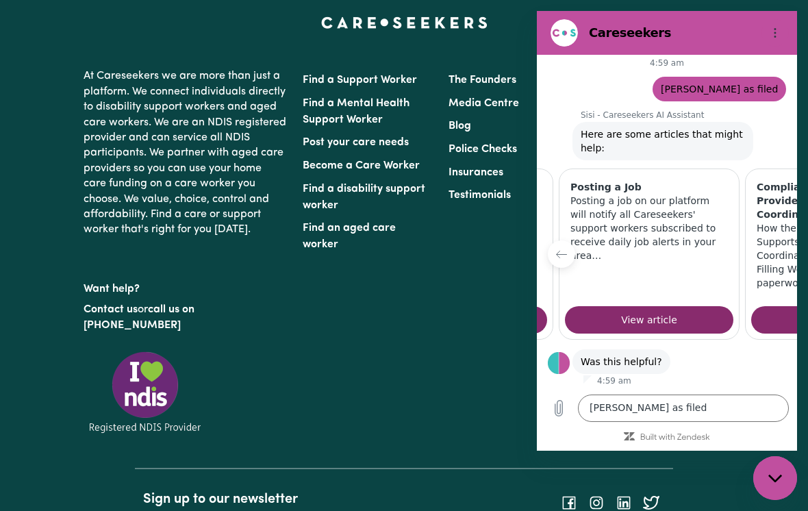
scroll to position [0, 186]
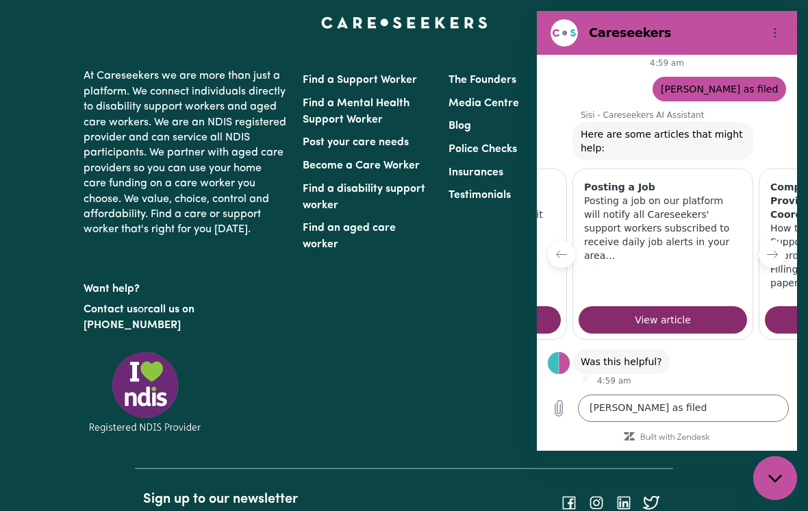
click at [558, 251] on icon "Previous item" at bounding box center [562, 254] width 10 height 7
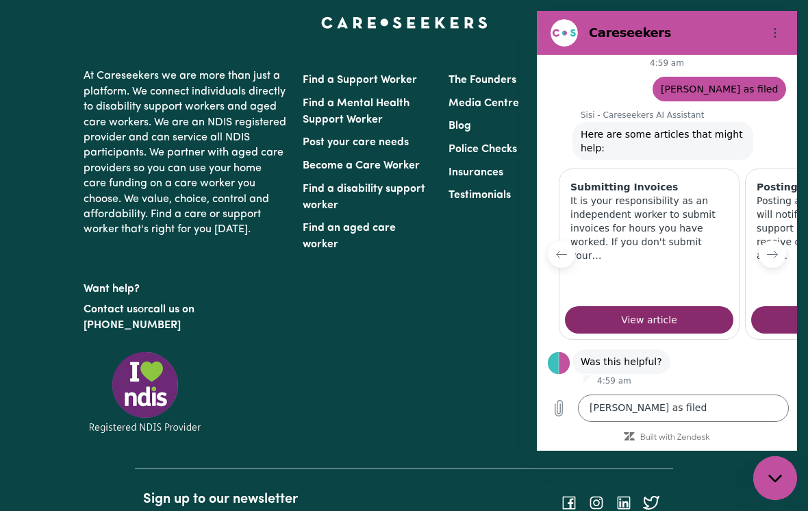
scroll to position [0, 0]
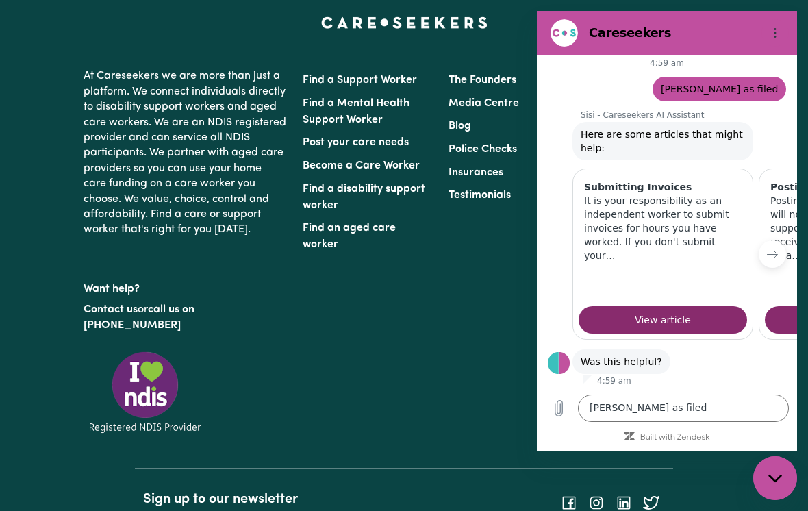
click at [769, 253] on button "Next item" at bounding box center [772, 253] width 27 height 27
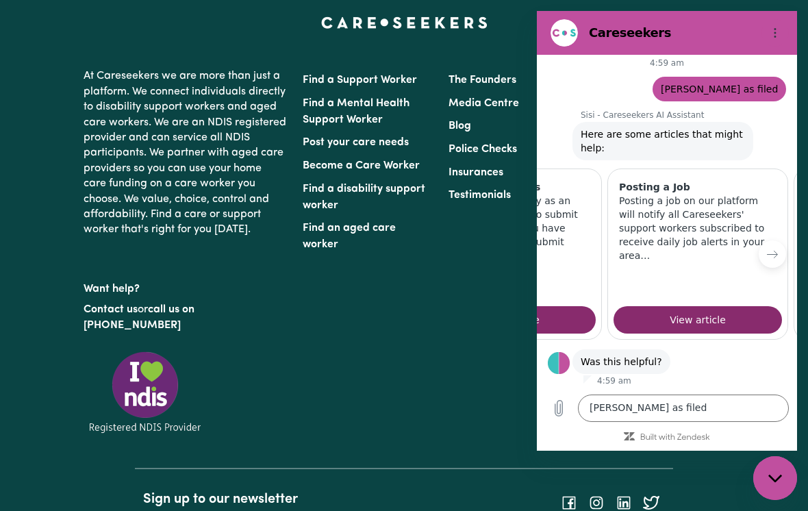
scroll to position [0, 186]
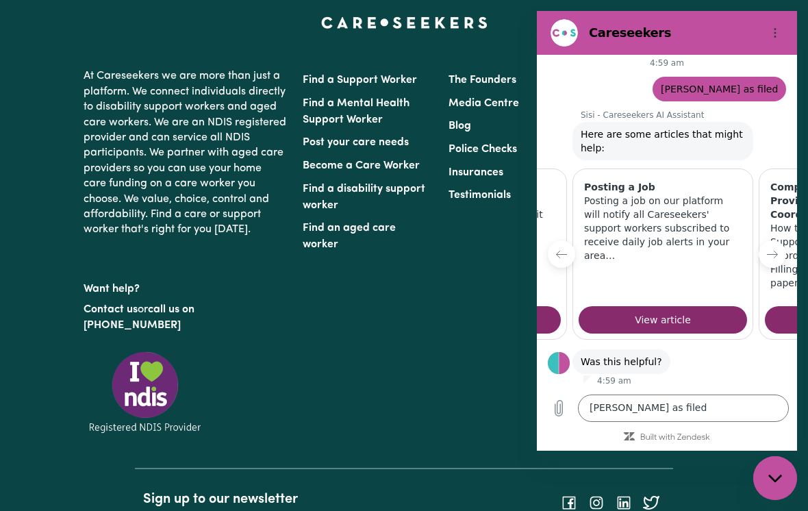
click at [769, 392] on button "No" at bounding box center [768, 405] width 36 height 26
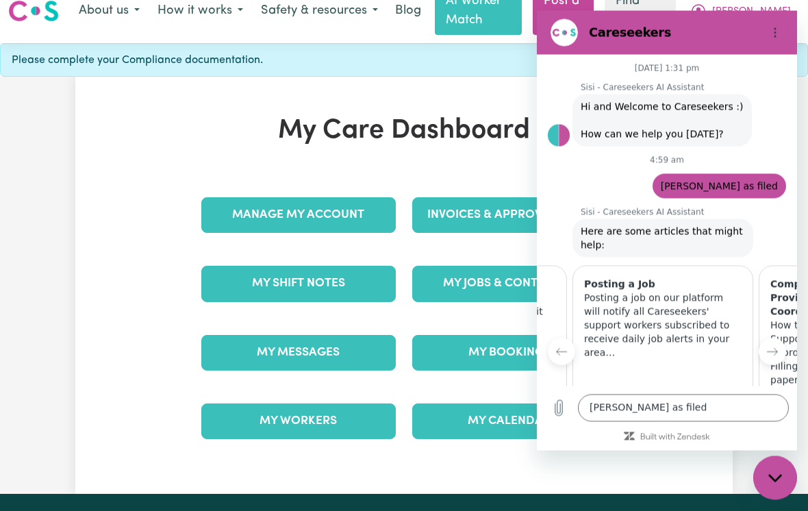
scroll to position [0, 0]
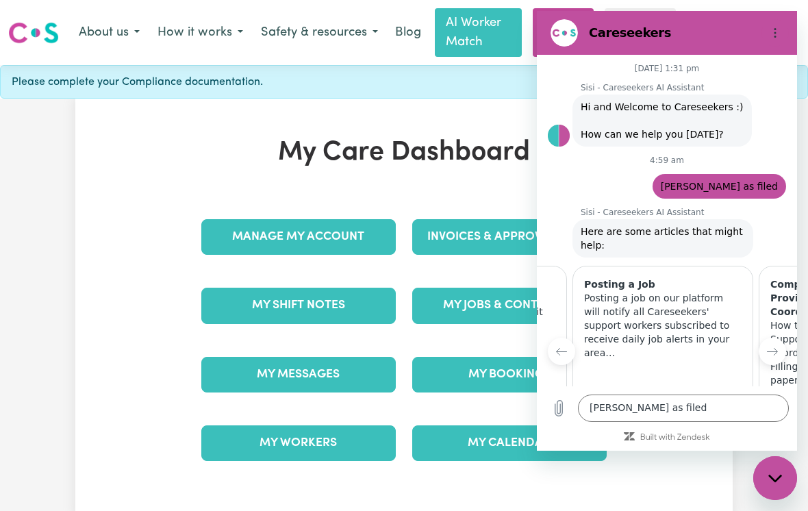
click at [771, 484] on div "Close messaging window" at bounding box center [775, 478] width 41 height 41
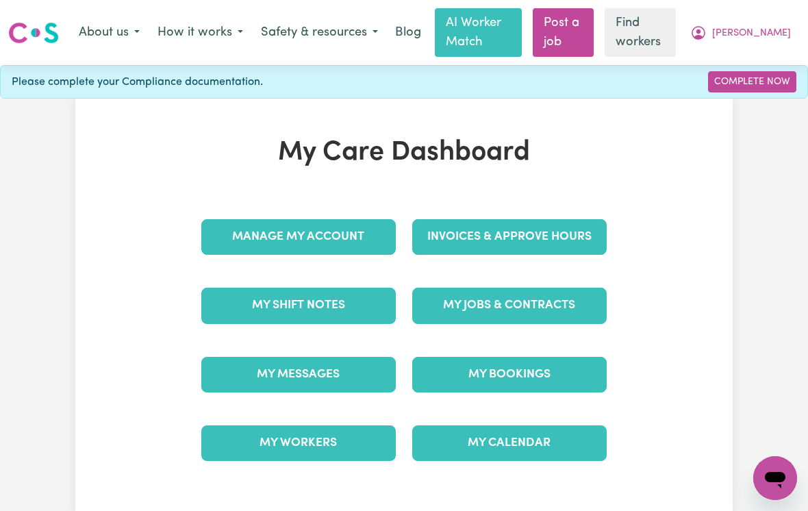
click at [244, 373] on link "My Messages" at bounding box center [298, 375] width 195 height 36
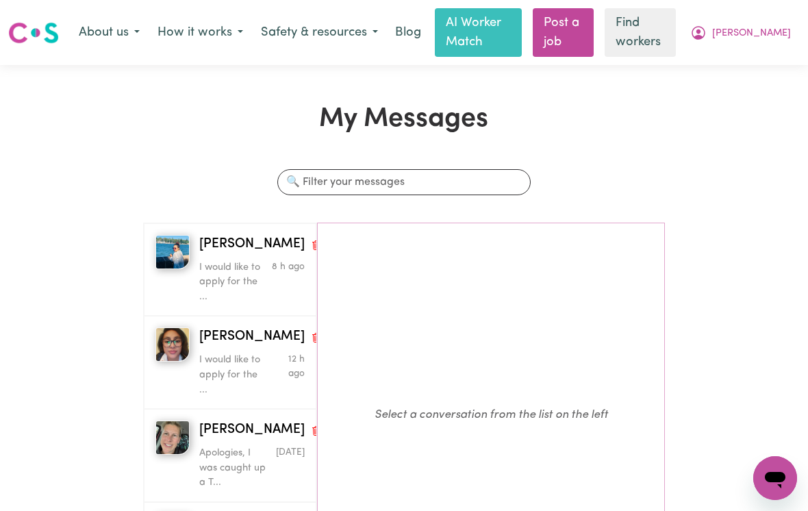
click at [220, 240] on span "[PERSON_NAME]" at bounding box center [251, 245] width 105 height 20
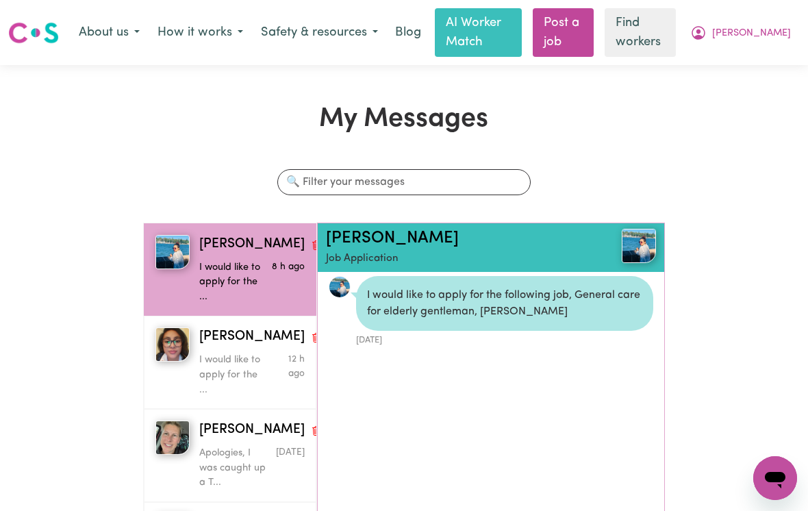
click at [771, 35] on span "[PERSON_NAME]" at bounding box center [751, 33] width 79 height 15
click at [747, 61] on link "My Dashboard" at bounding box center [745, 62] width 108 height 26
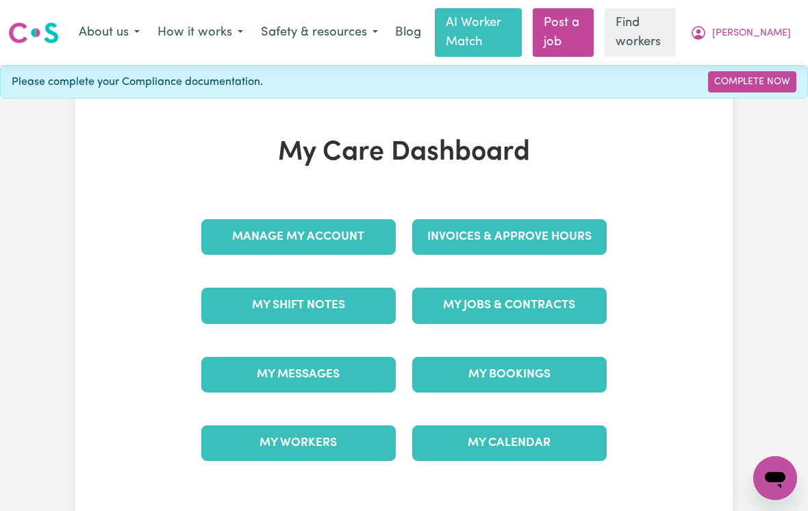
click at [455, 301] on link "My Jobs & Contracts" at bounding box center [509, 306] width 195 height 36
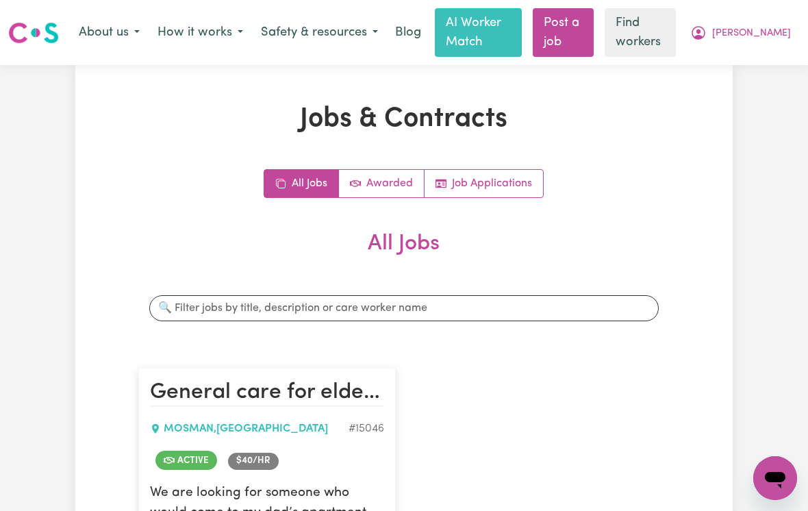
click at [490, 184] on link "Job Applications" at bounding box center [484, 183] width 119 height 27
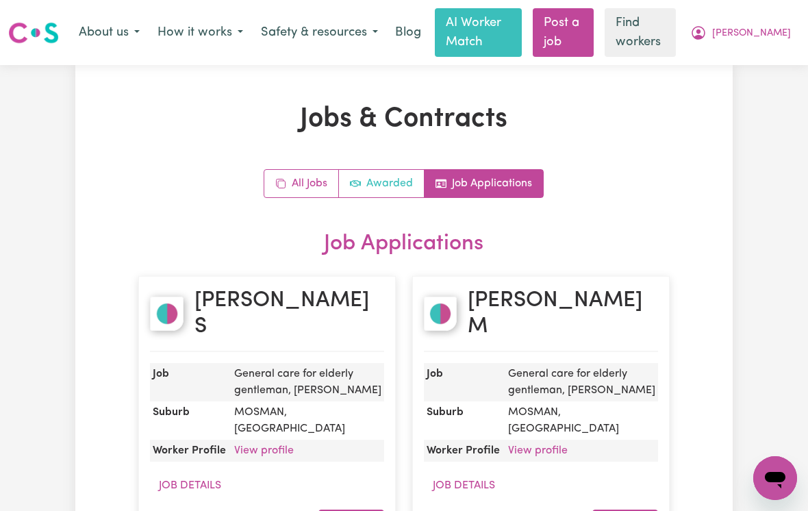
click at [384, 182] on link "Awarded" at bounding box center [382, 183] width 86 height 27
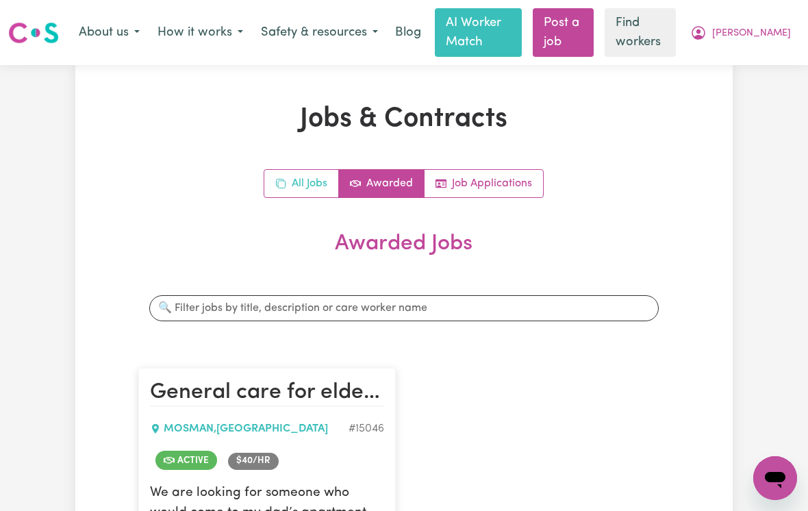
click at [301, 180] on link "All Jobs" at bounding box center [301, 183] width 75 height 27
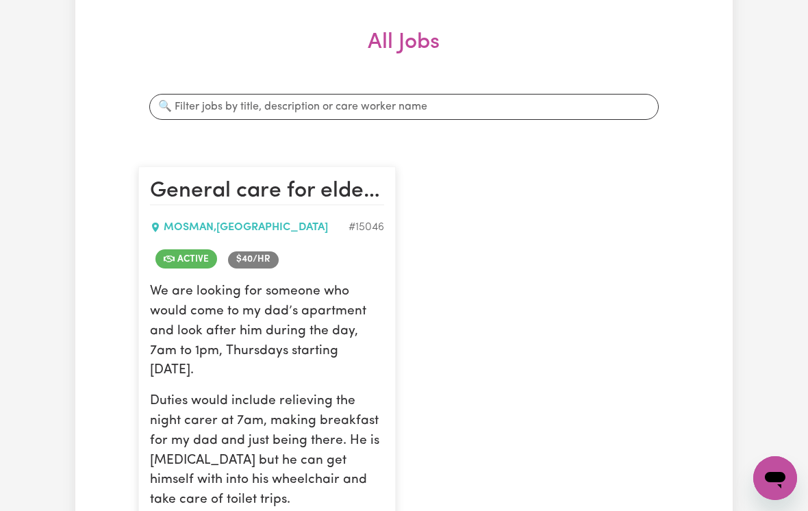
scroll to position [234, 0]
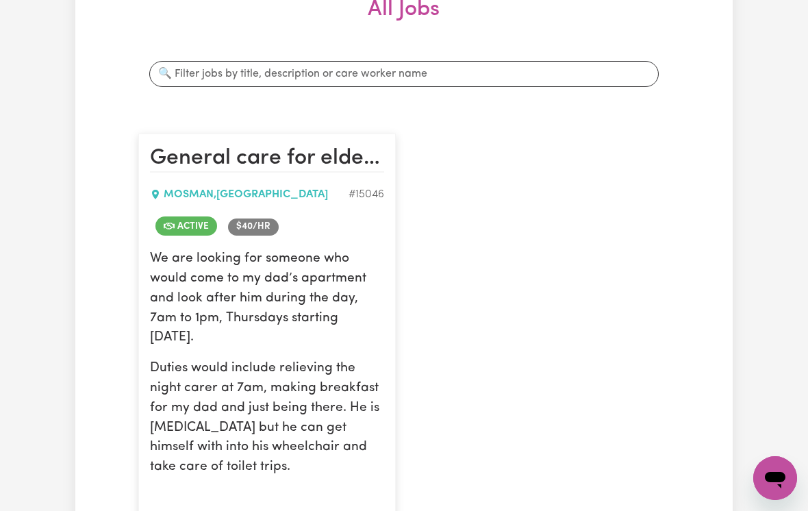
click at [363, 152] on h2 "General care for elderly gentleman, [PERSON_NAME]" at bounding box center [267, 158] width 234 height 27
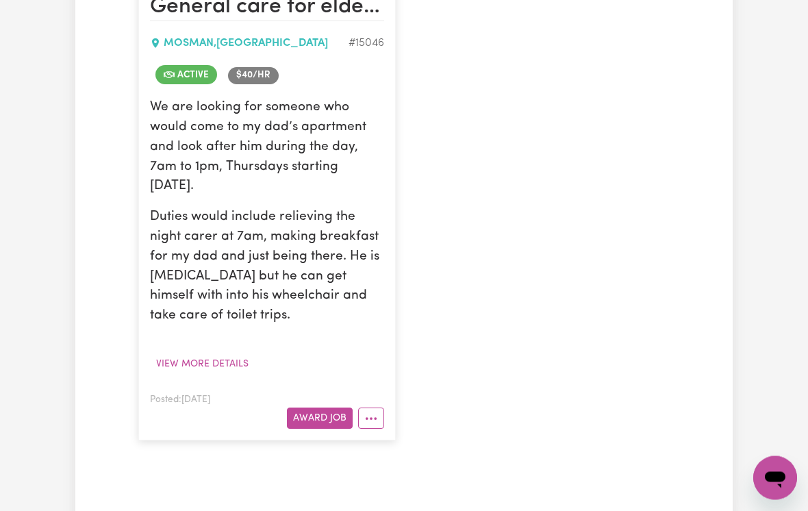
scroll to position [388, 0]
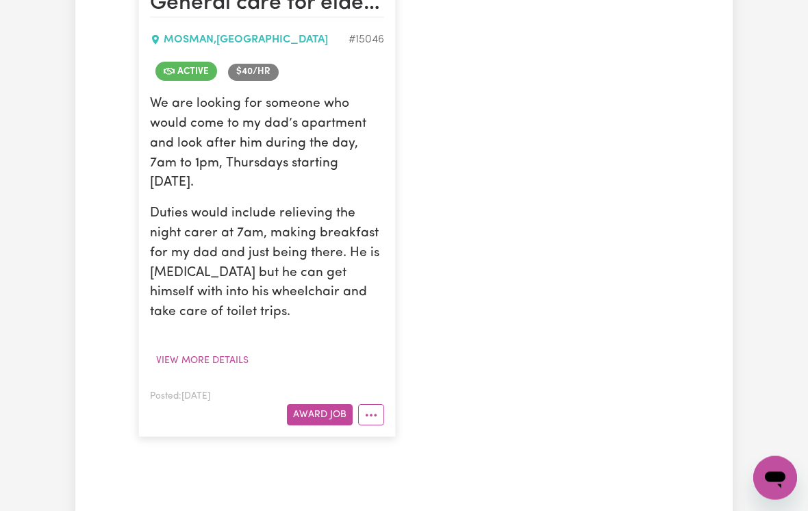
click at [376, 411] on icon "More options" at bounding box center [371, 416] width 14 height 14
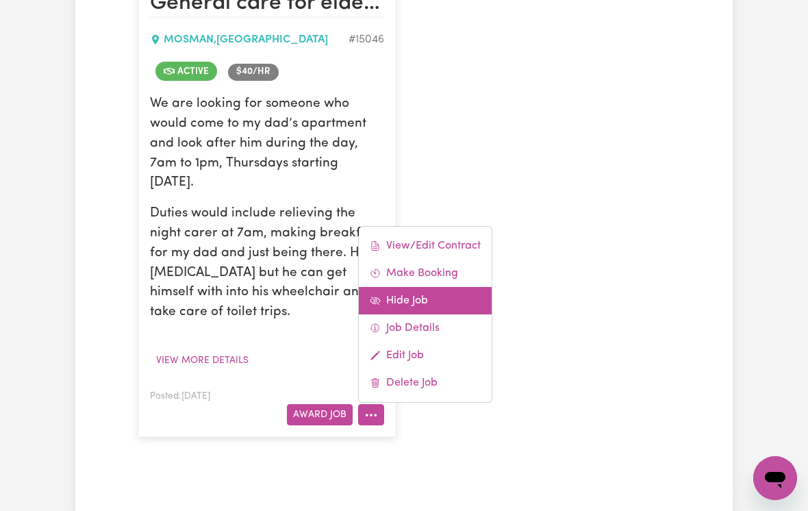
click at [407, 291] on link "Hide Job" at bounding box center [425, 300] width 133 height 27
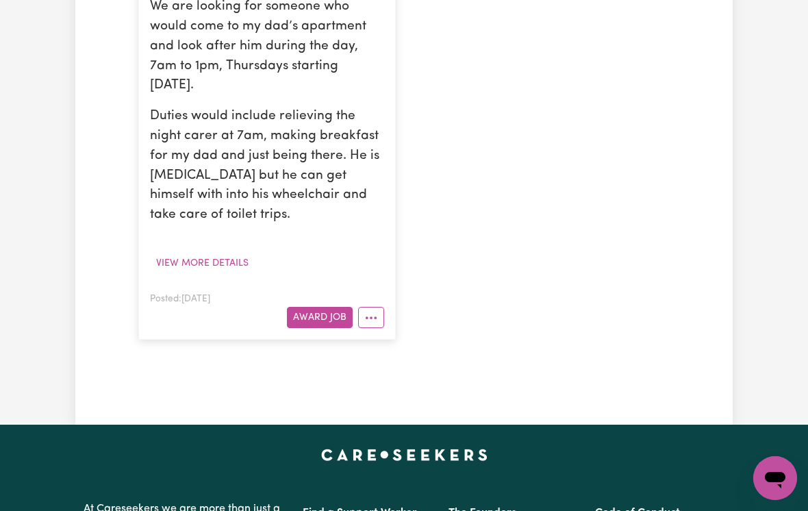
scroll to position [476, 0]
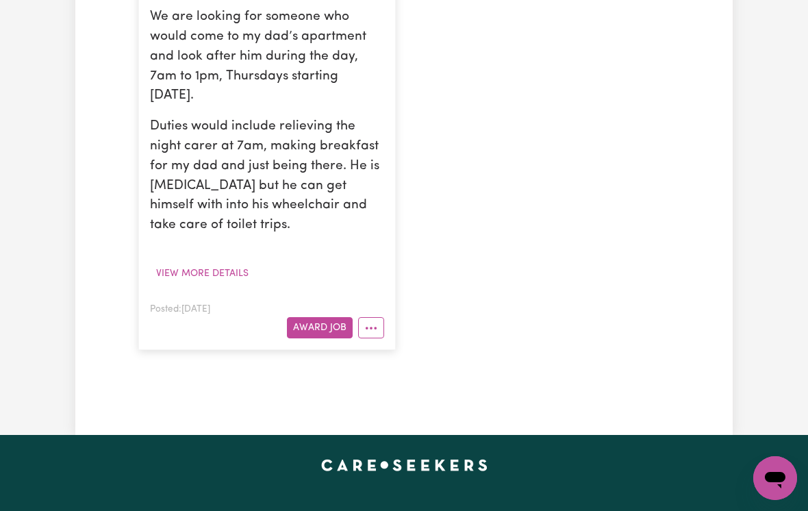
click at [374, 323] on icon "More options" at bounding box center [371, 328] width 14 height 14
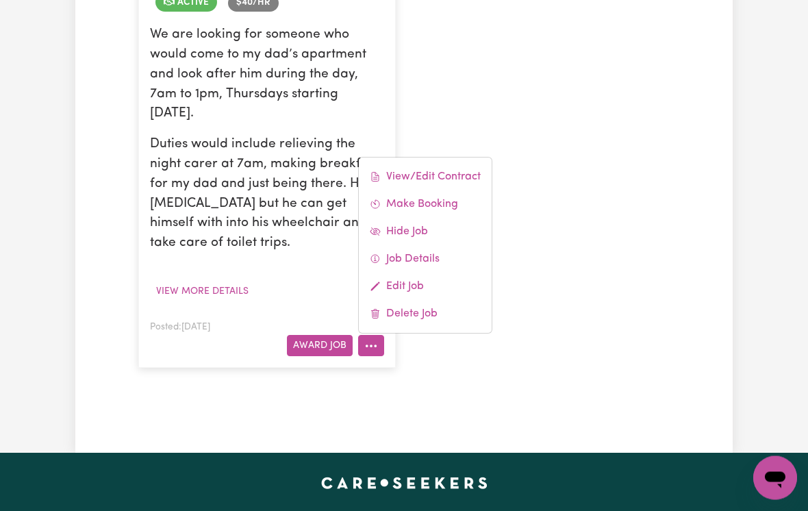
scroll to position [459, 0]
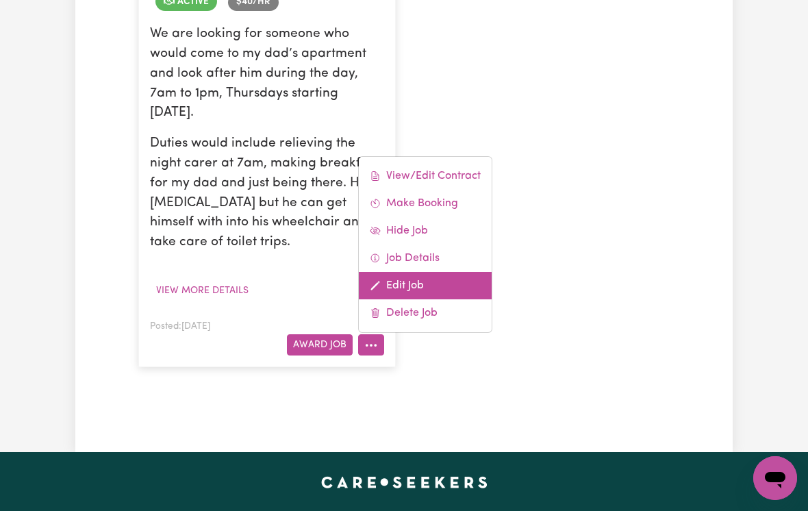
click at [404, 277] on link "Edit Job" at bounding box center [425, 285] width 133 height 27
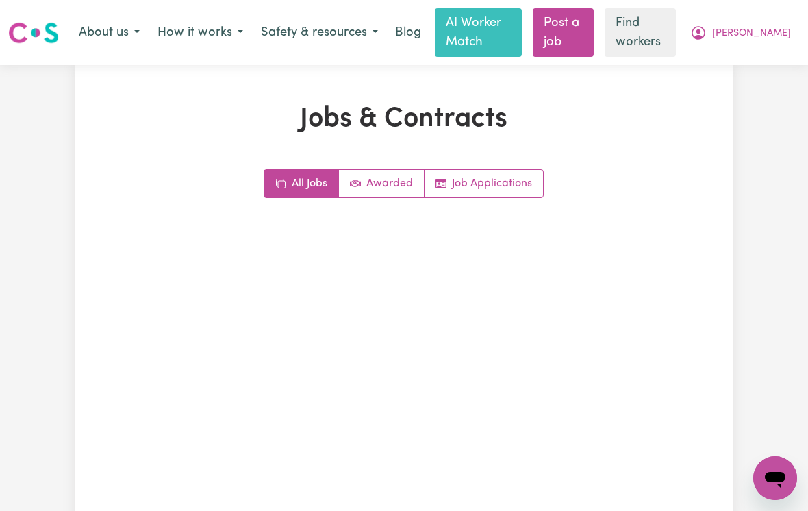
scroll to position [459, 0]
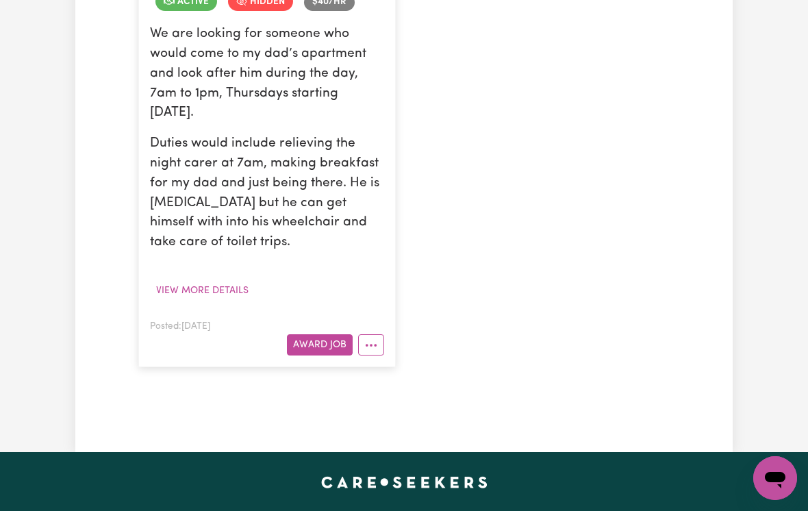
click at [373, 342] on icon "More options" at bounding box center [371, 345] width 14 height 14
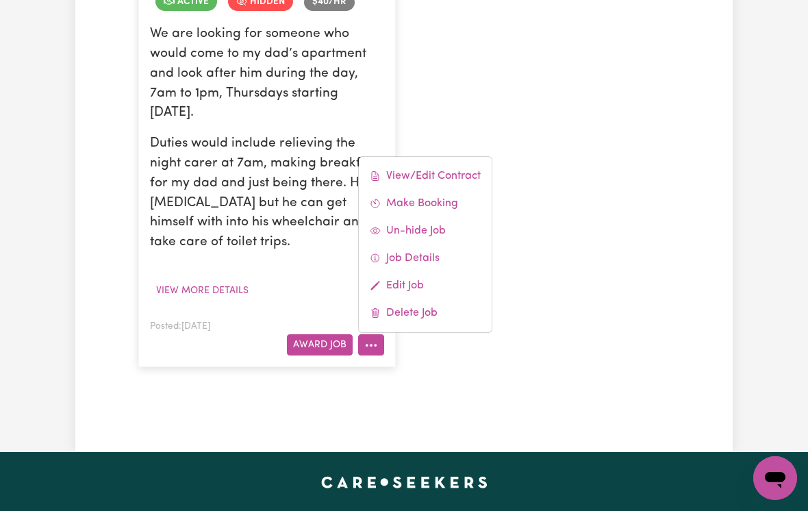
click at [411, 194] on link "Make Booking" at bounding box center [425, 203] width 133 height 27
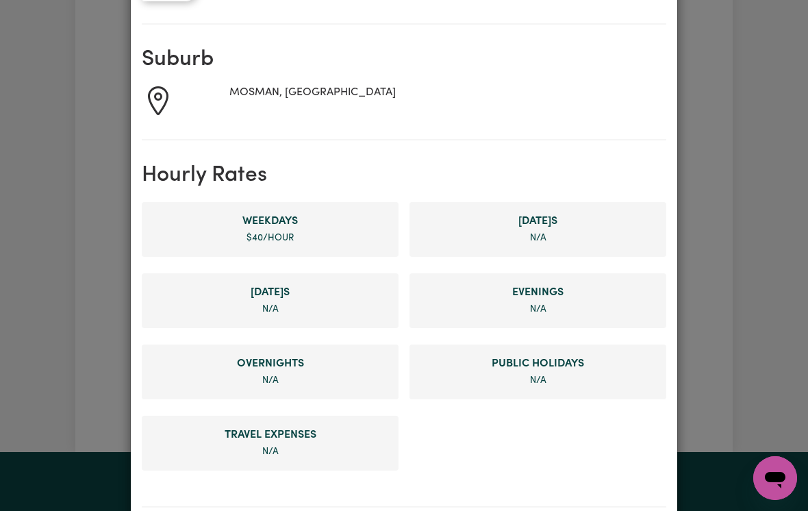
scroll to position [190, 0]
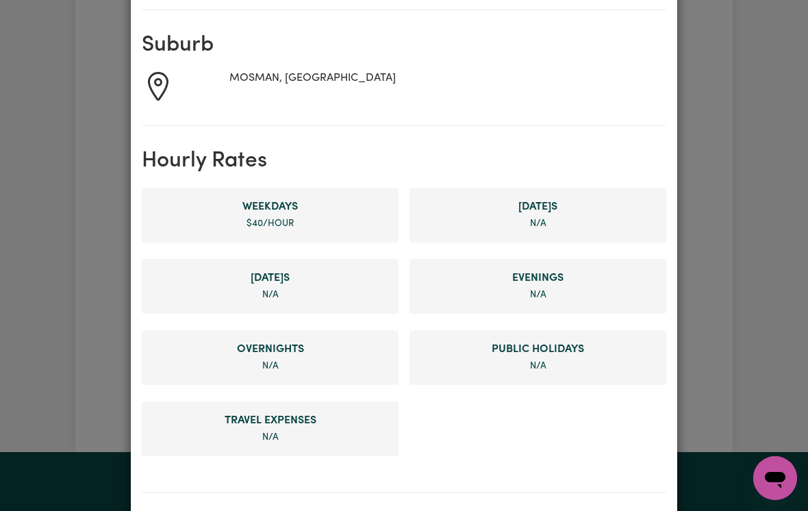
click at [269, 215] on li "Weekday s $ 40 /hour" at bounding box center [270, 215] width 257 height 55
click at [256, 217] on li "Weekday s $ 40 /hour" at bounding box center [270, 215] width 257 height 55
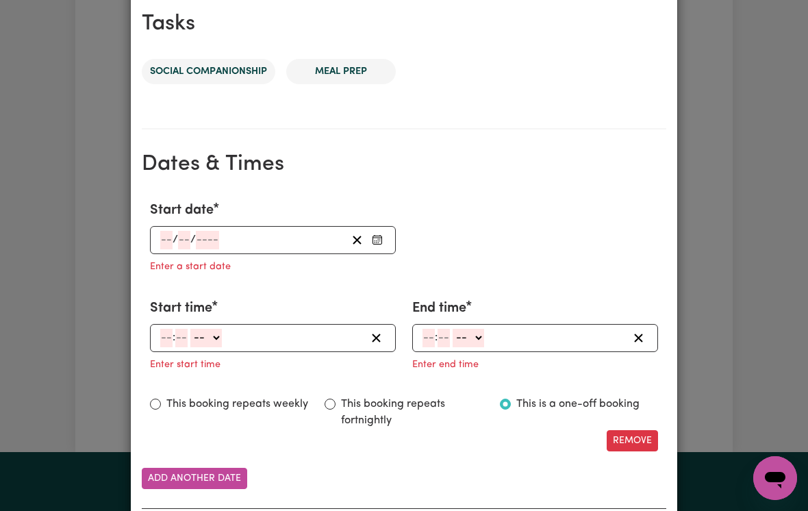
scroll to position [695, 0]
click at [379, 234] on icon "Enter Start date" at bounding box center [377, 239] width 11 height 11
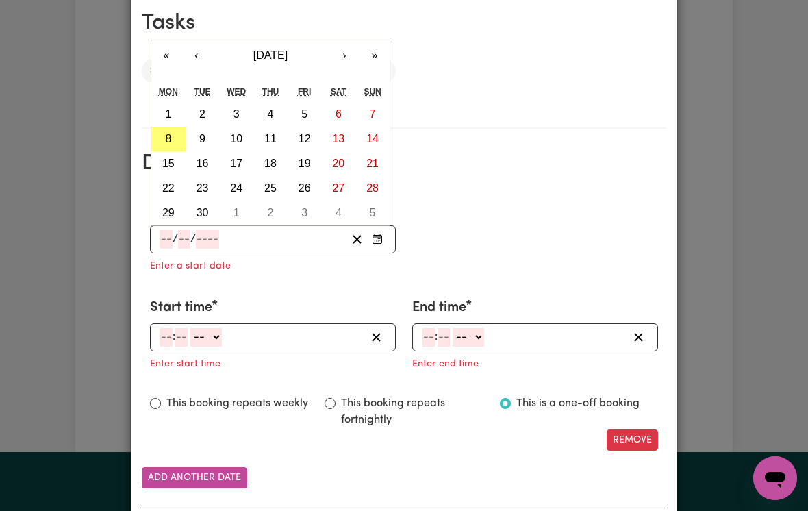
click at [270, 162] on abbr "18" at bounding box center [270, 164] width 12 height 12
type input "[DATE]"
type input "18"
type input "9"
type input "2025"
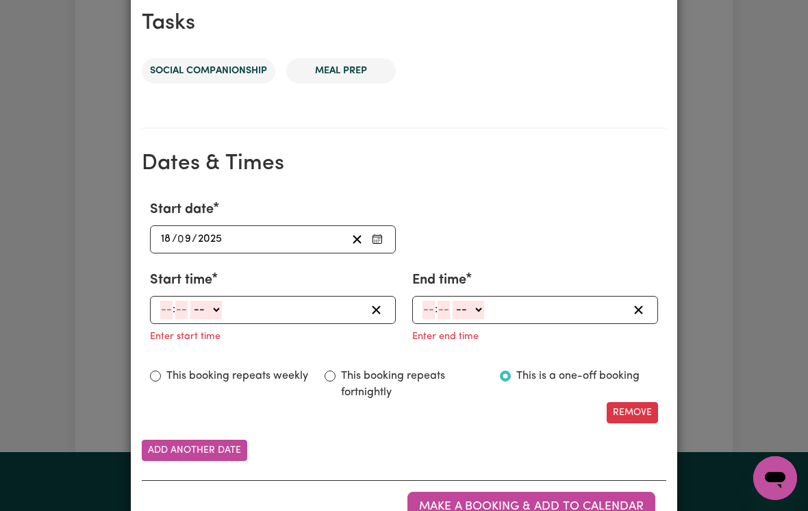
click at [170, 308] on input "number" at bounding box center [166, 310] width 12 height 18
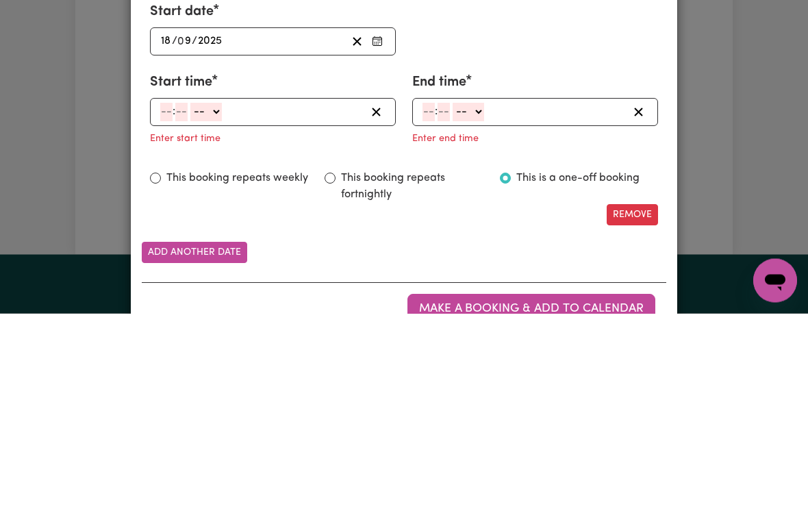
type input "12"
type input "7"
click at [160, 301] on input "12" at bounding box center [165, 310] width 11 height 18
type input "7"
type input "0"
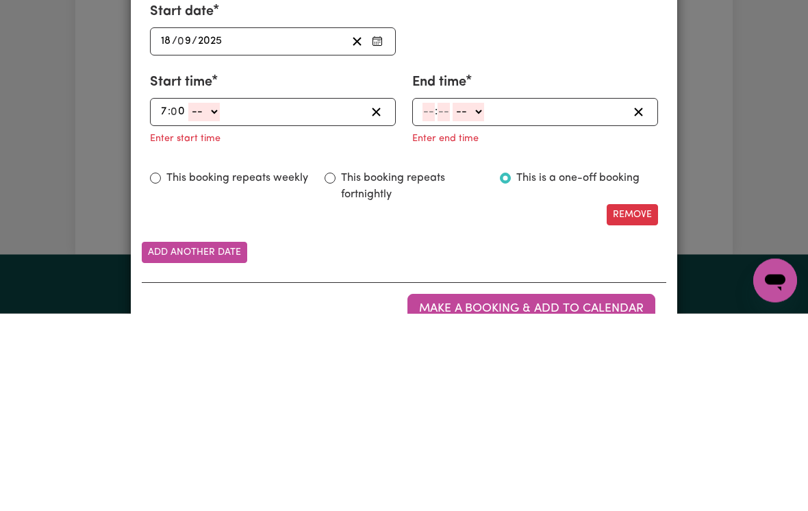
click at [212, 301] on select "-- am pm" at bounding box center [204, 310] width 32 height 18
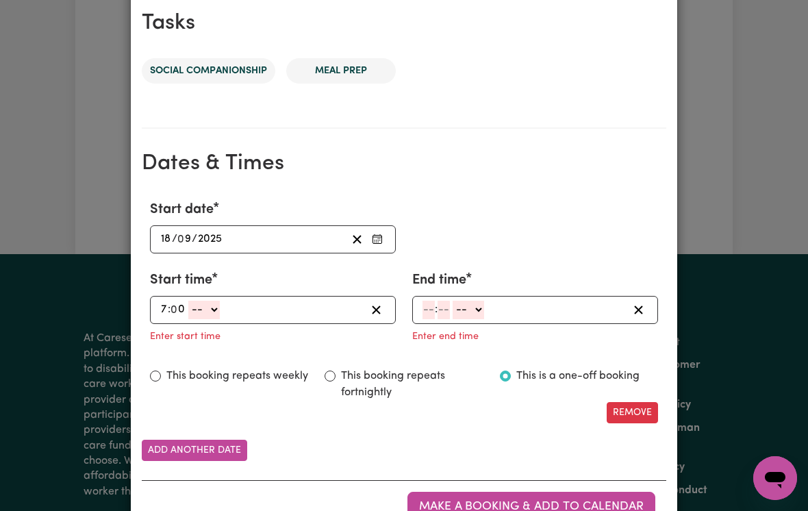
select select "am"
type input "07:00"
click at [427, 306] on input "number" at bounding box center [429, 310] width 12 height 18
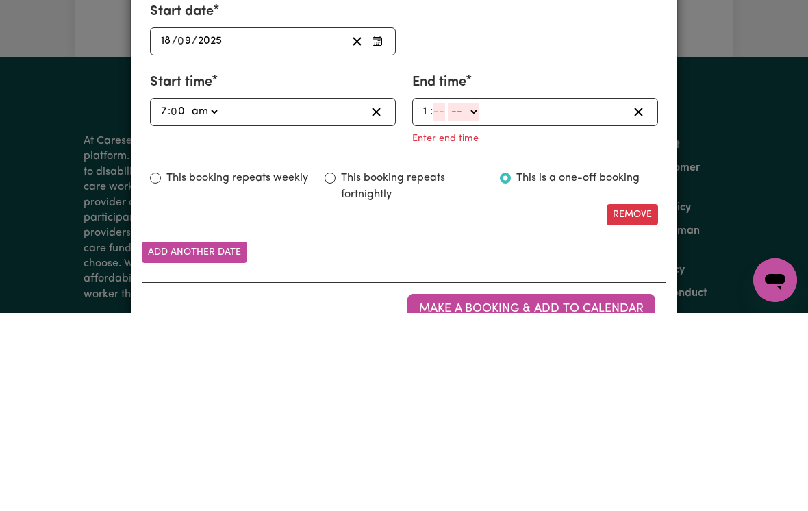
type input "1"
click at [439, 301] on input "number" at bounding box center [439, 310] width 12 height 18
type input "0"
click at [482, 301] on select "-- am pm" at bounding box center [467, 310] width 32 height 18
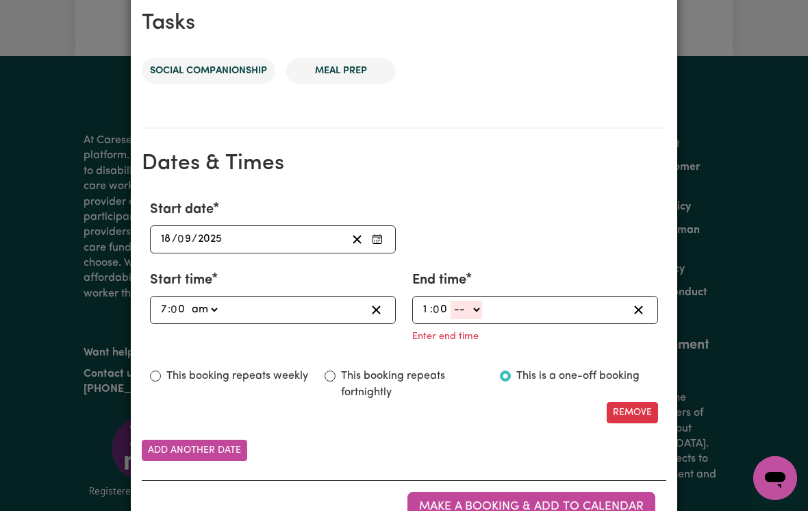
select select "pm"
type input "13:00"
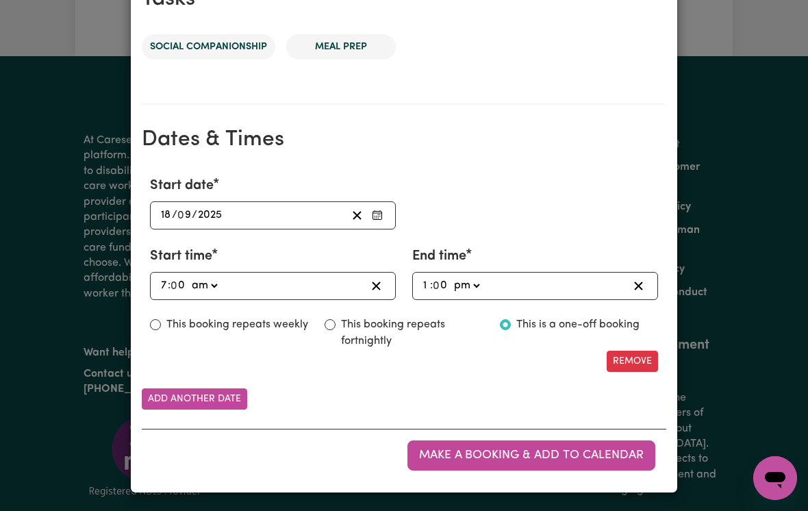
scroll to position [719, 0]
click at [461, 456] on span "Make a booking & add to calendar" at bounding box center [531, 455] width 225 height 12
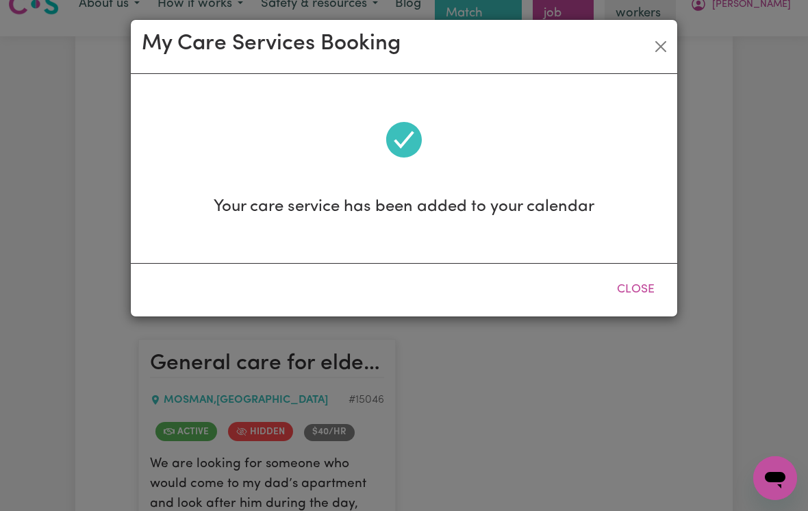
scroll to position [0, 0]
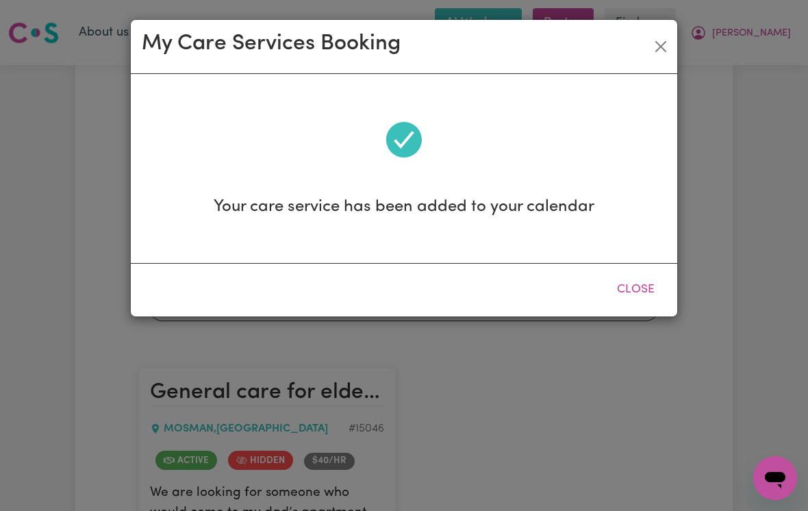
click at [634, 290] on button "Close" at bounding box center [636, 290] width 61 height 30
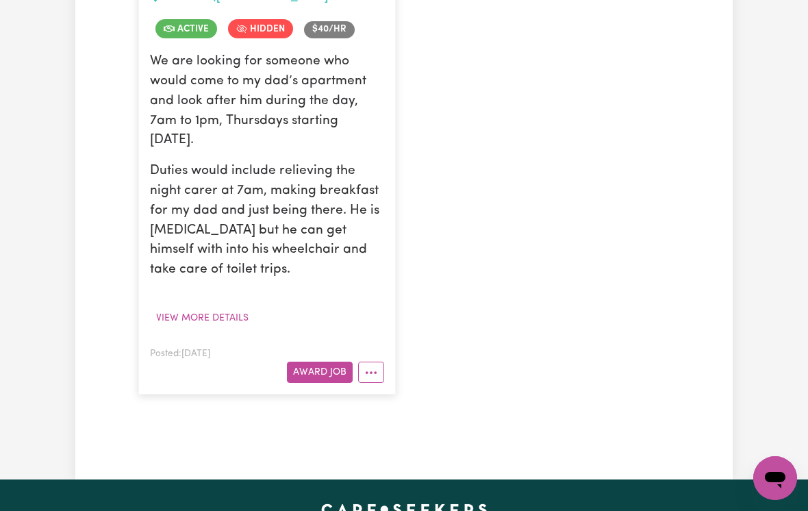
scroll to position [428, 0]
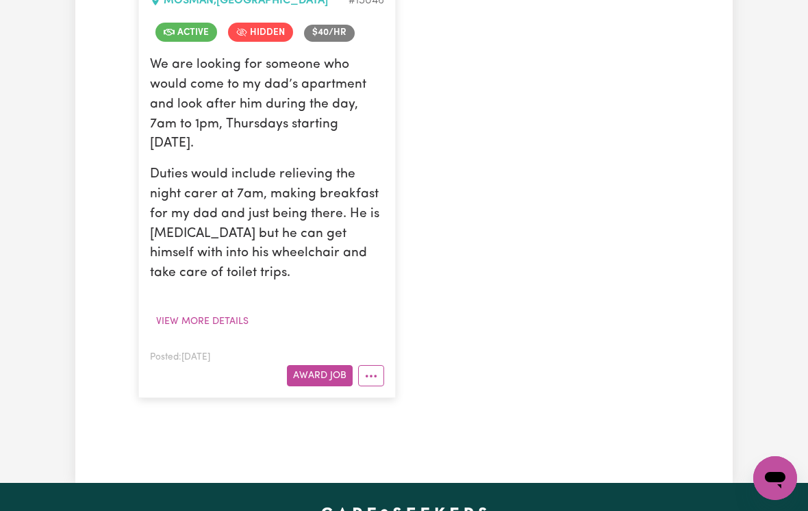
click at [367, 369] on icon "More options" at bounding box center [371, 376] width 14 height 14
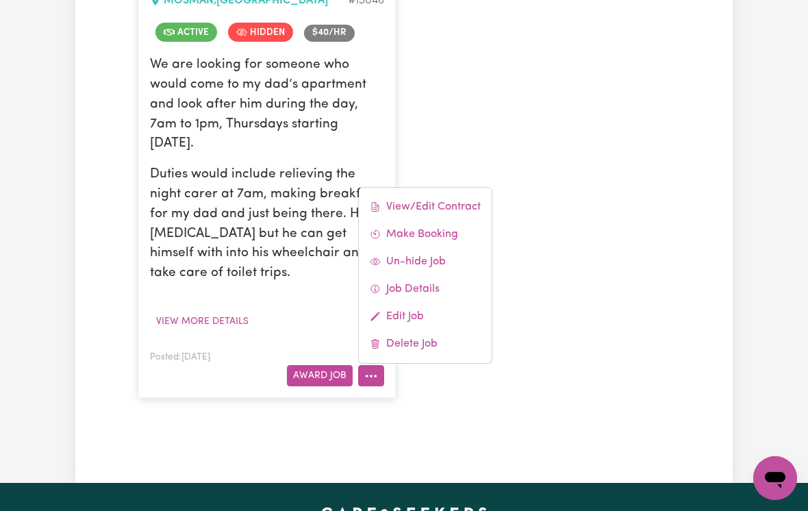
click at [635, 179] on div "General care for elderly gentleman, [PERSON_NAME] , [GEOGRAPHIC_DATA] # 15046 A…" at bounding box center [404, 169] width 548 height 486
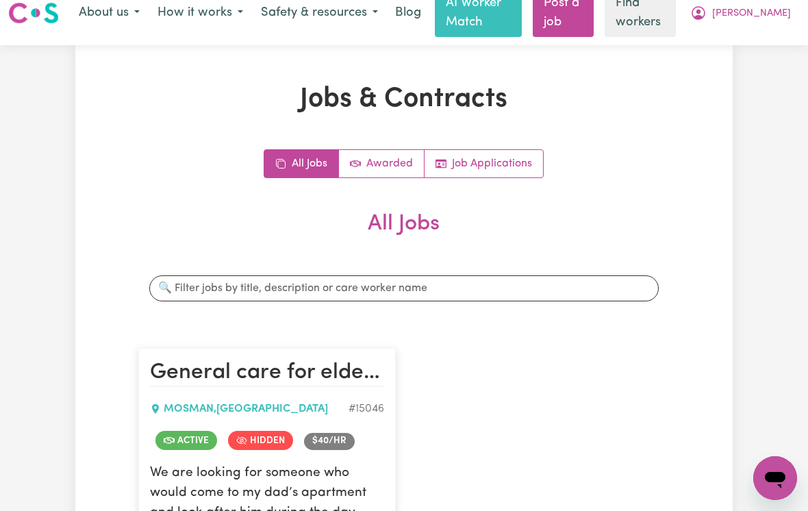
scroll to position [0, 0]
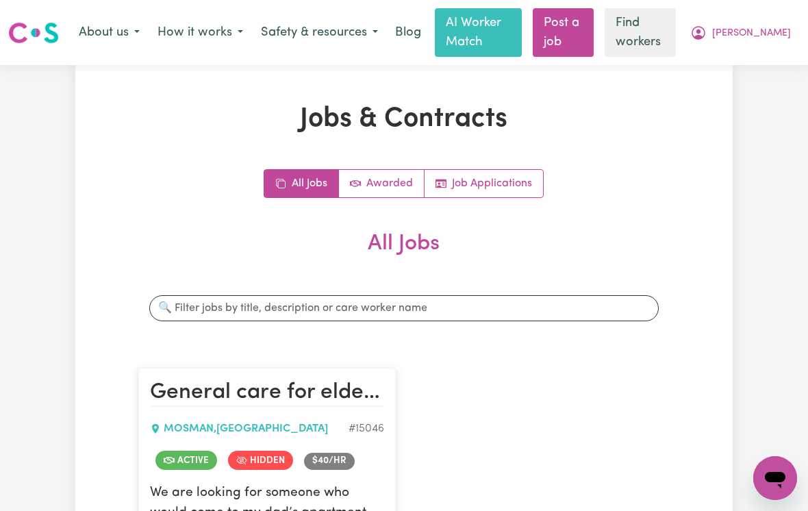
click at [374, 176] on link "Awarded" at bounding box center [382, 183] width 86 height 27
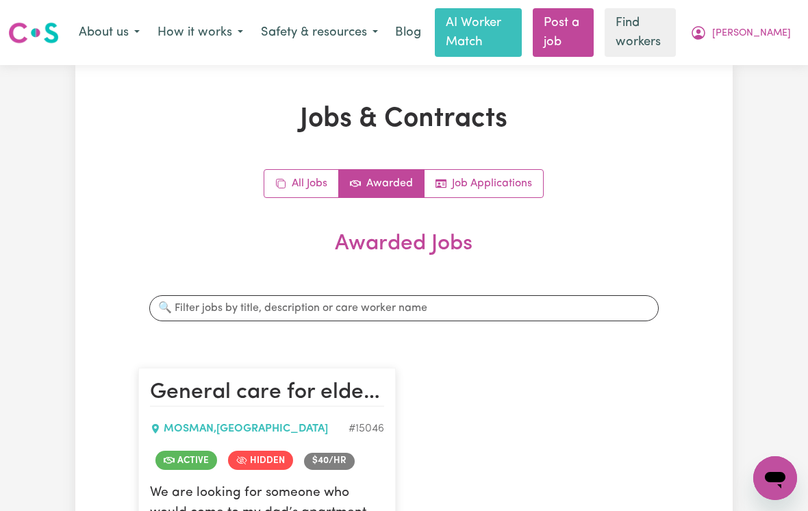
click at [302, 174] on link "All Jobs" at bounding box center [301, 183] width 75 height 27
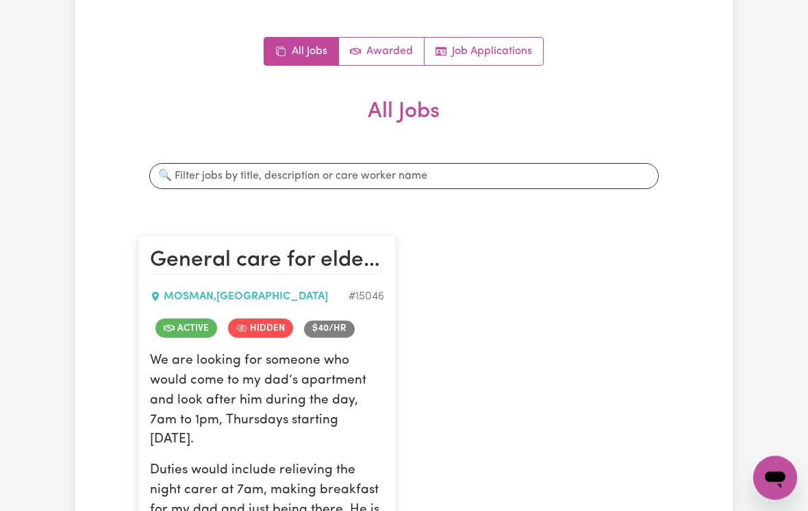
scroll to position [134, 0]
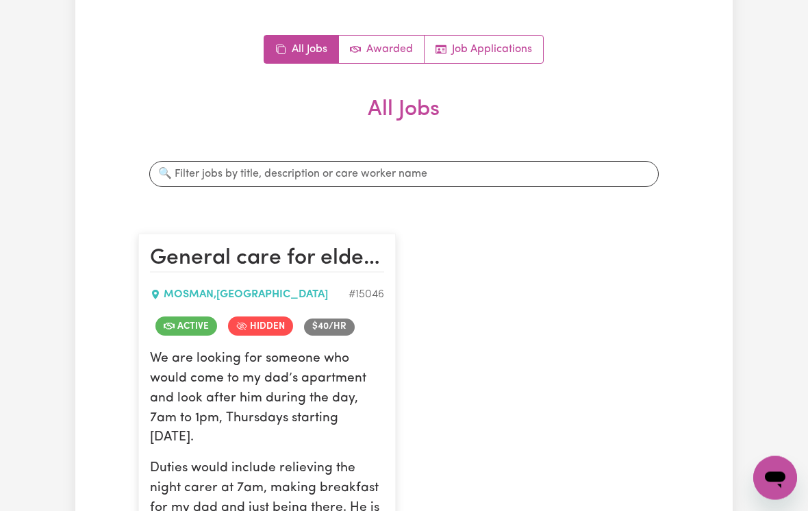
click at [187, 332] on span "Active" at bounding box center [186, 326] width 62 height 19
click at [192, 320] on span "Active" at bounding box center [186, 326] width 62 height 19
click at [172, 292] on div "MOSMAN , [GEOGRAPHIC_DATA]" at bounding box center [249, 295] width 199 height 16
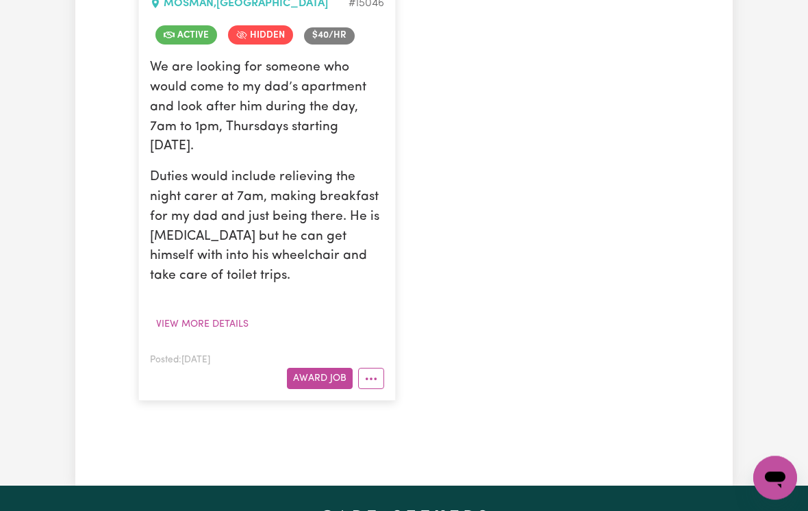
scroll to position [427, 0]
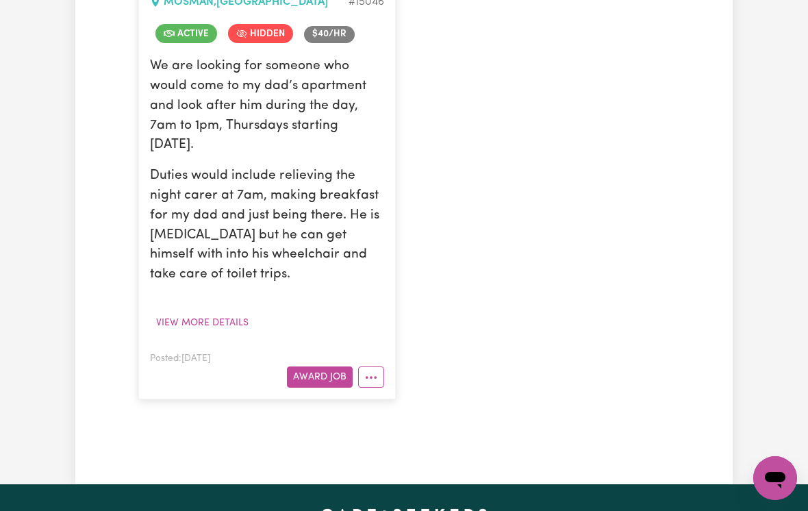
click at [316, 369] on button "Award Job" at bounding box center [320, 376] width 66 height 21
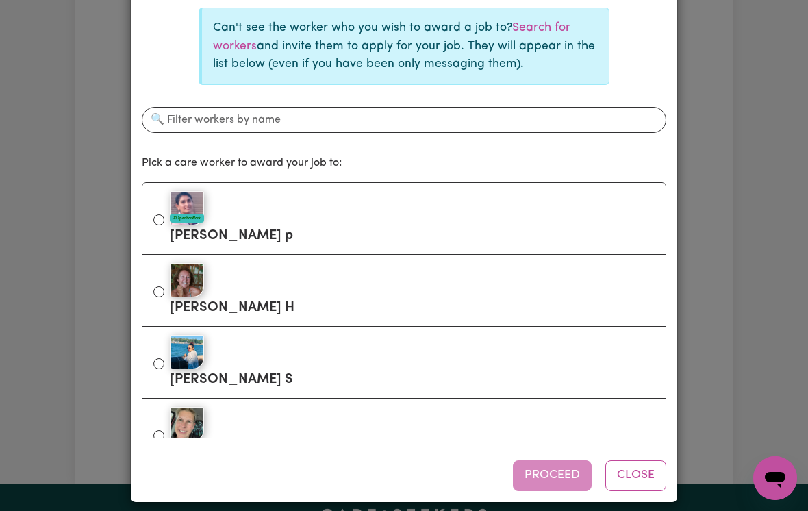
scroll to position [77, 0]
click at [636, 486] on button "Close" at bounding box center [636, 476] width 61 height 30
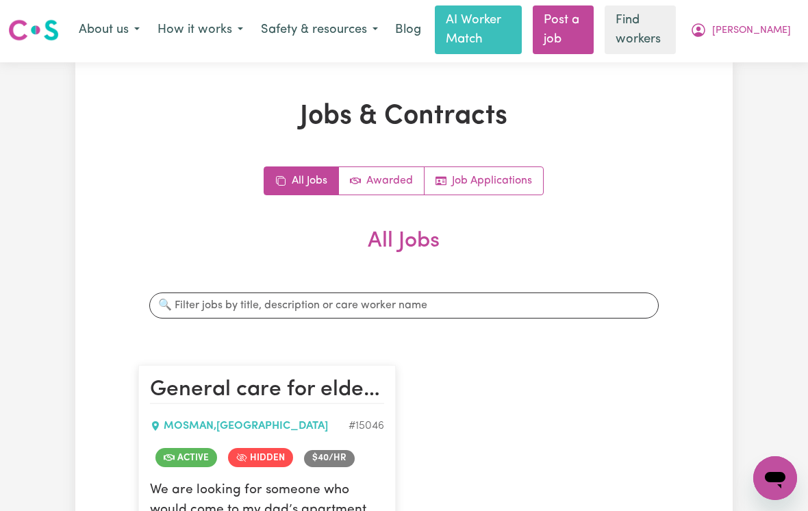
scroll to position [0, 0]
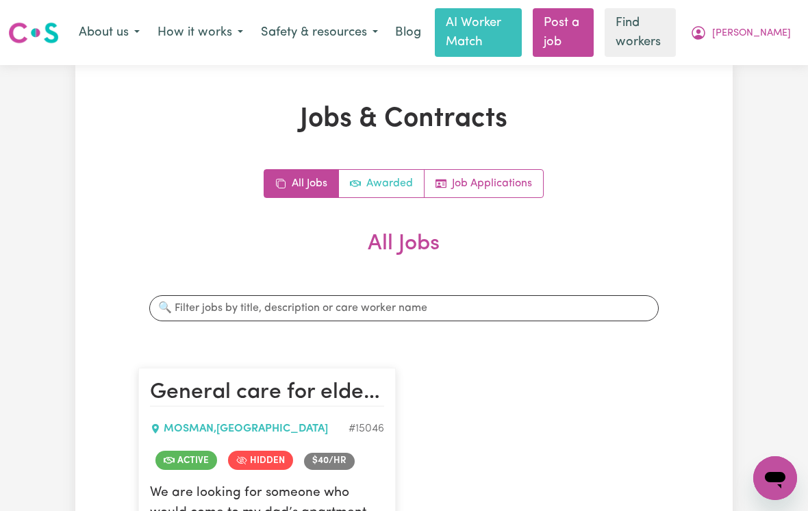
click at [383, 181] on link "Awarded" at bounding box center [382, 183] width 86 height 27
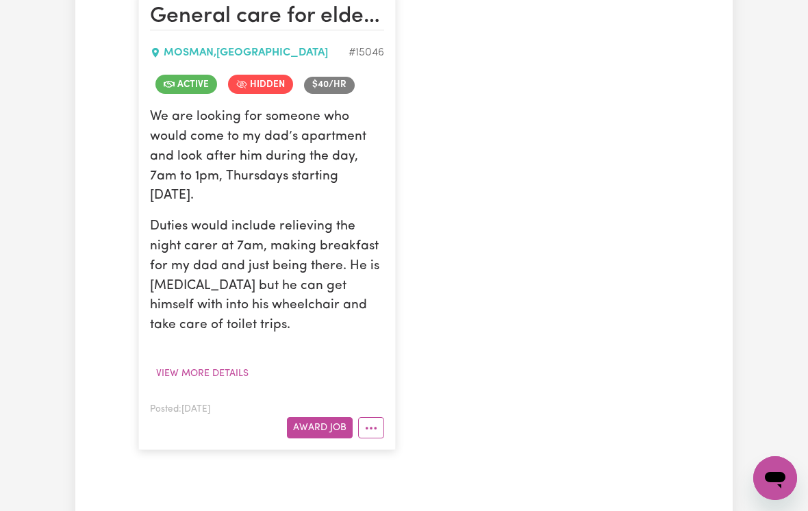
scroll to position [375, 0]
click at [373, 418] on button "More options" at bounding box center [371, 428] width 26 height 21
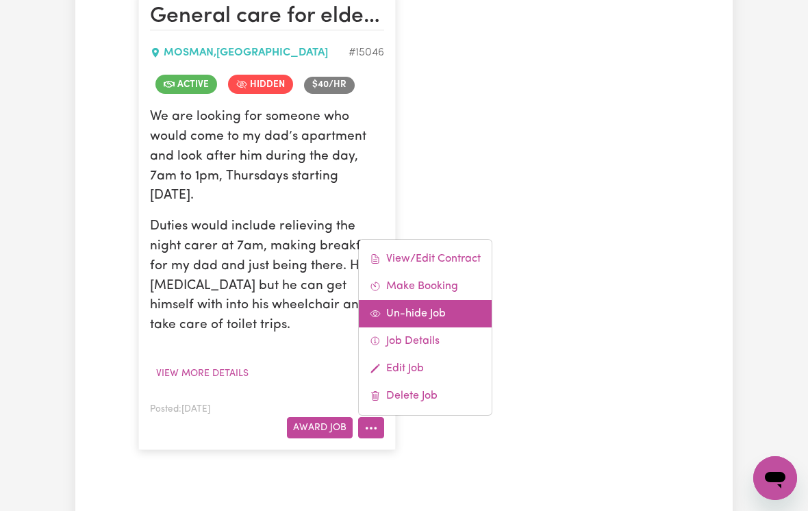
click at [408, 308] on link "Un-hide Job" at bounding box center [425, 313] width 133 height 27
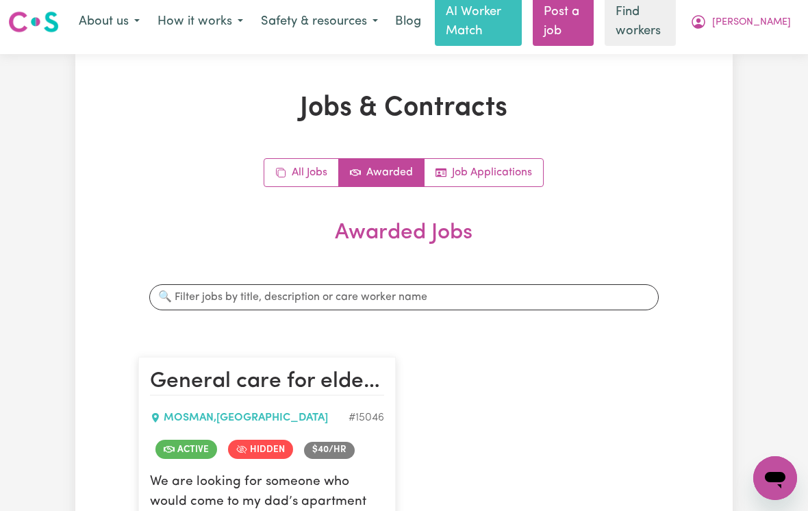
scroll to position [0, 0]
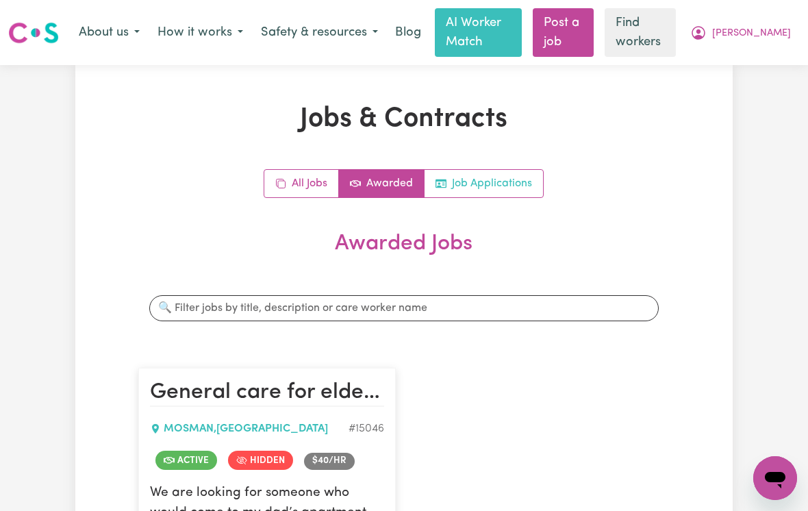
click at [490, 190] on link "Job Applications" at bounding box center [484, 183] width 119 height 27
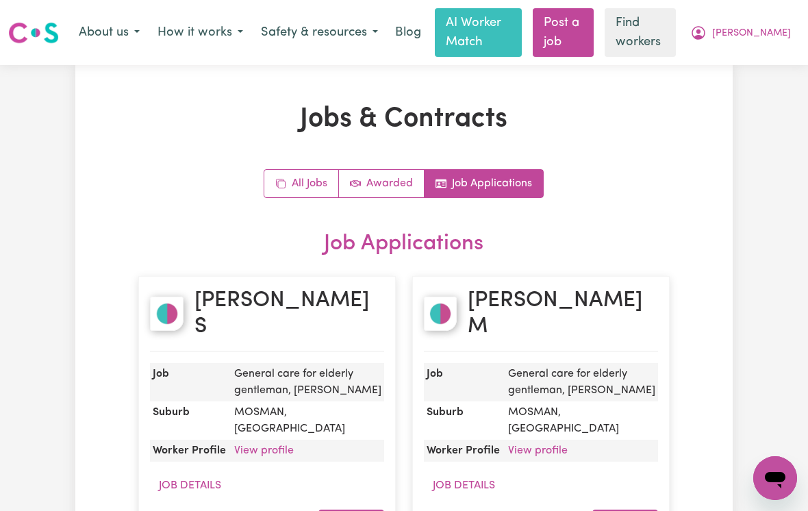
click at [210, 33] on button "How it works" at bounding box center [200, 32] width 103 height 29
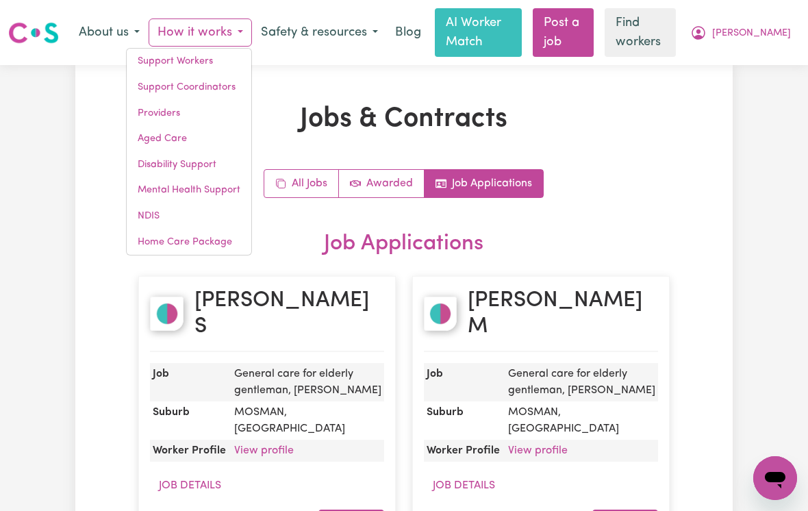
click at [307, 35] on button "Safety & resources" at bounding box center [319, 32] width 135 height 29
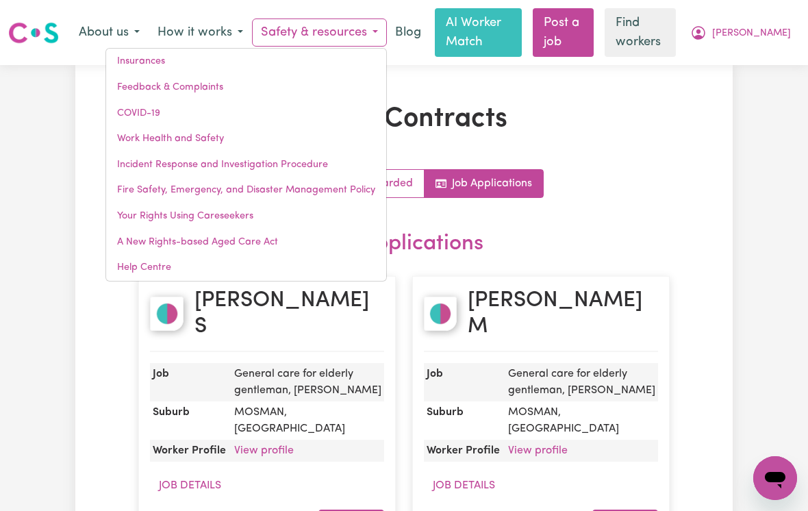
click at [419, 36] on link "Blog" at bounding box center [408, 33] width 42 height 30
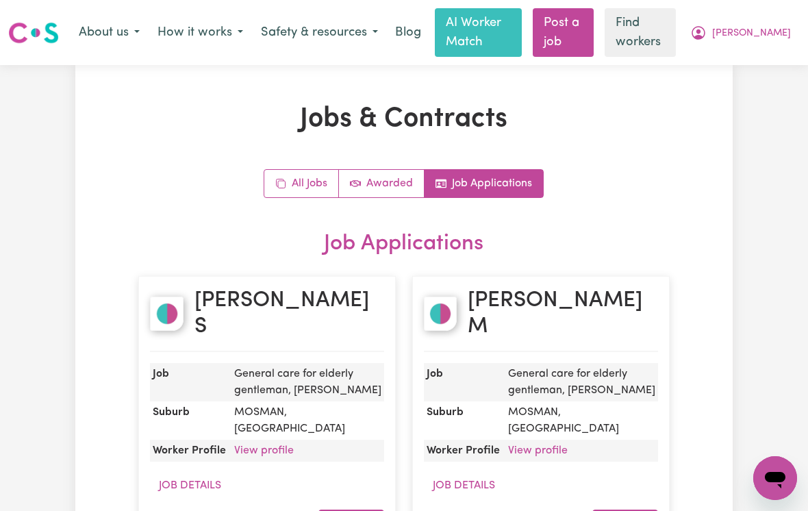
click at [773, 31] on span "[PERSON_NAME]" at bounding box center [751, 33] width 79 height 15
click at [732, 66] on link "My Dashboard" at bounding box center [745, 62] width 108 height 26
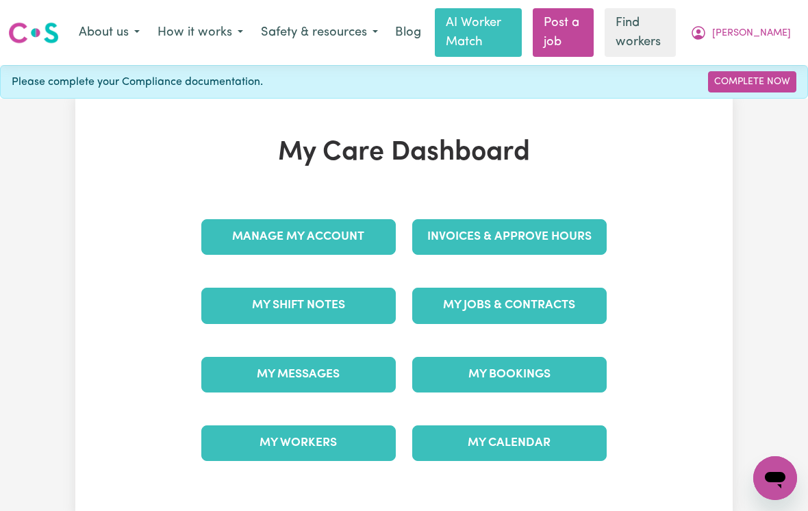
click at [472, 303] on link "My Jobs & Contracts" at bounding box center [509, 306] width 195 height 36
